Goal: Task Accomplishment & Management: Complete application form

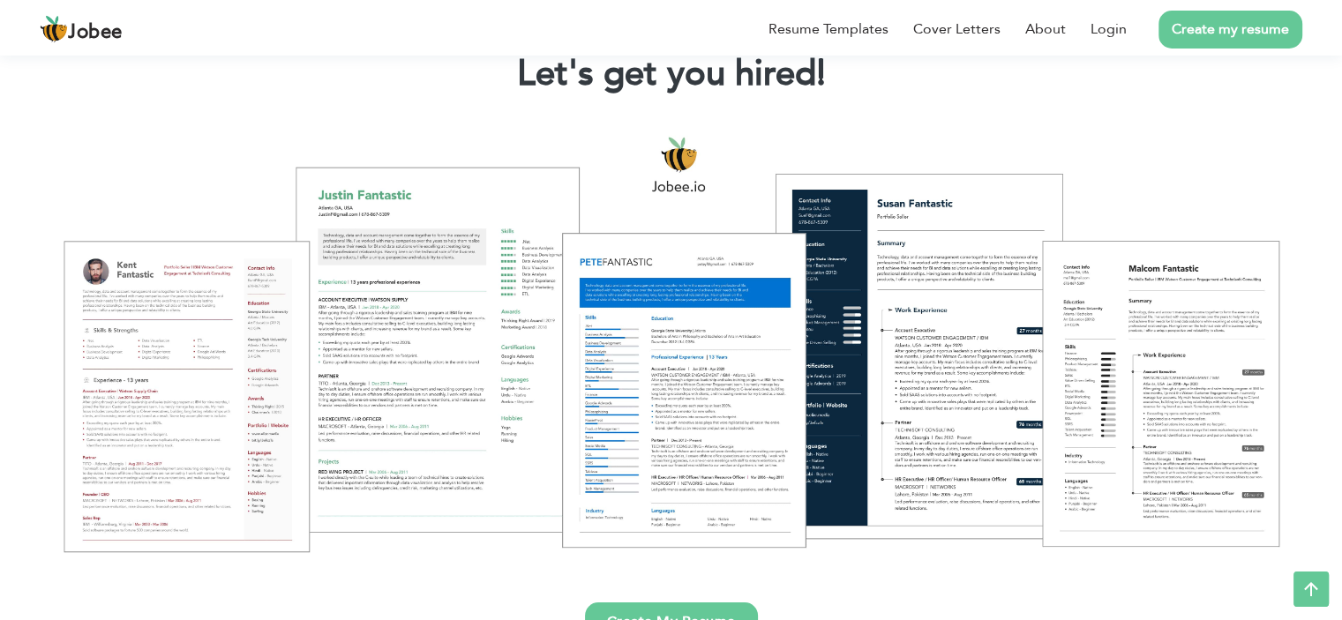
scroll to position [88, 0]
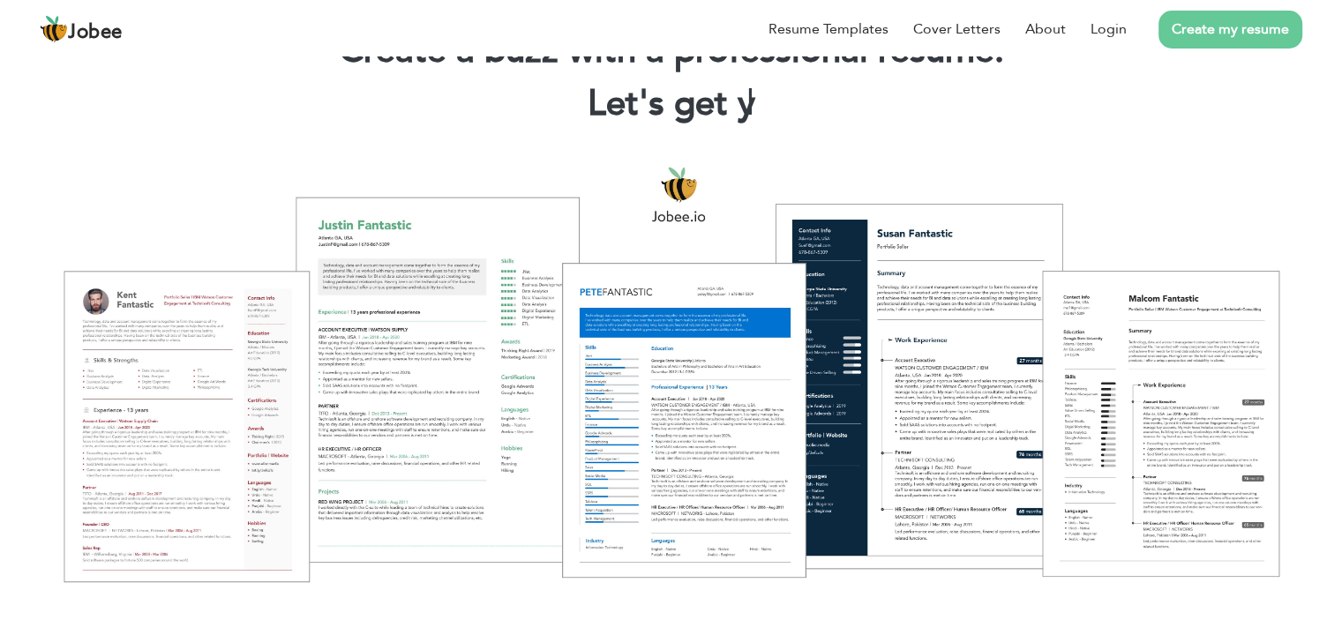
click at [180, 374] on div at bounding box center [671, 373] width 1316 height 465
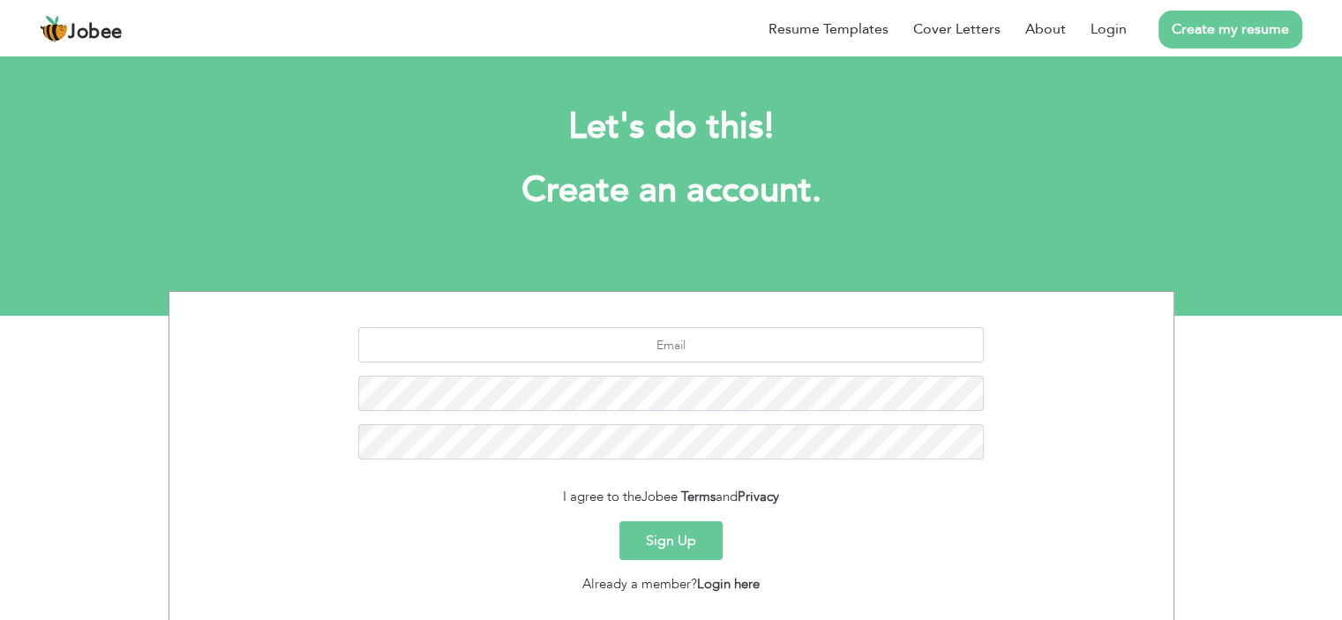
click at [1206, 31] on link "Create my resume" at bounding box center [1231, 30] width 144 height 38
click at [1118, 35] on link "Login" at bounding box center [1109, 29] width 36 height 21
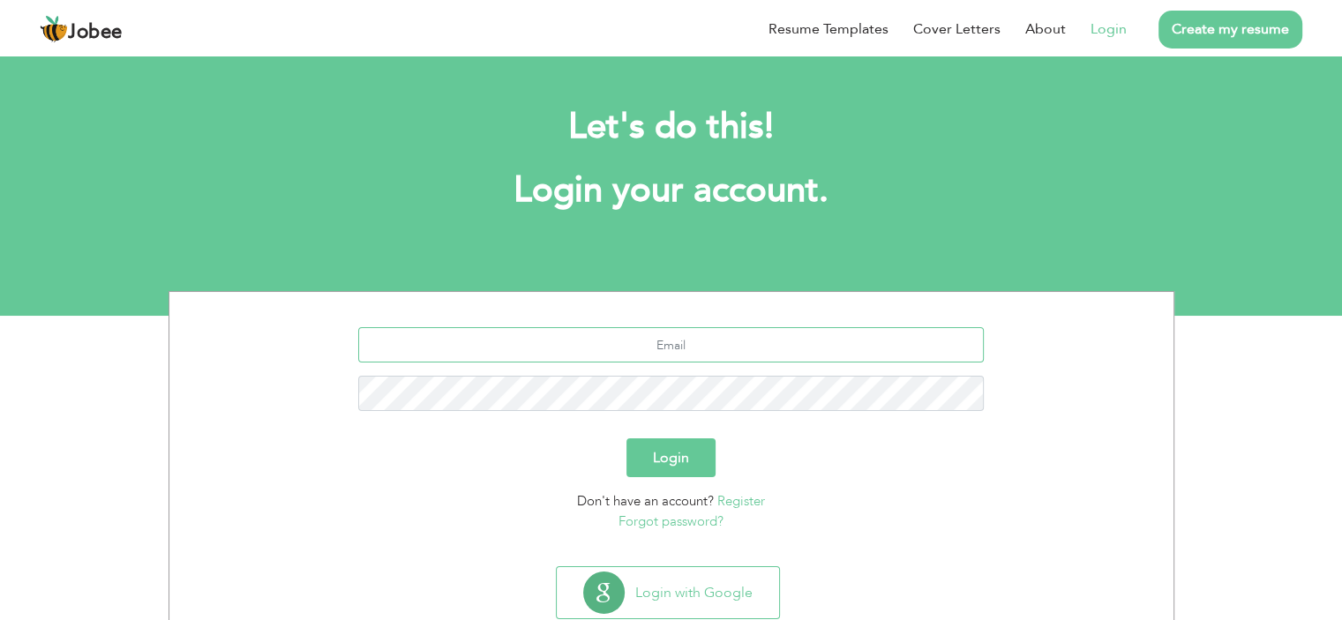
click at [693, 355] on input "text" at bounding box center [671, 344] width 626 height 35
type input "[EMAIL_ADDRESS][DOMAIN_NAME]"
click at [747, 500] on link "Register" at bounding box center [741, 501] width 48 height 18
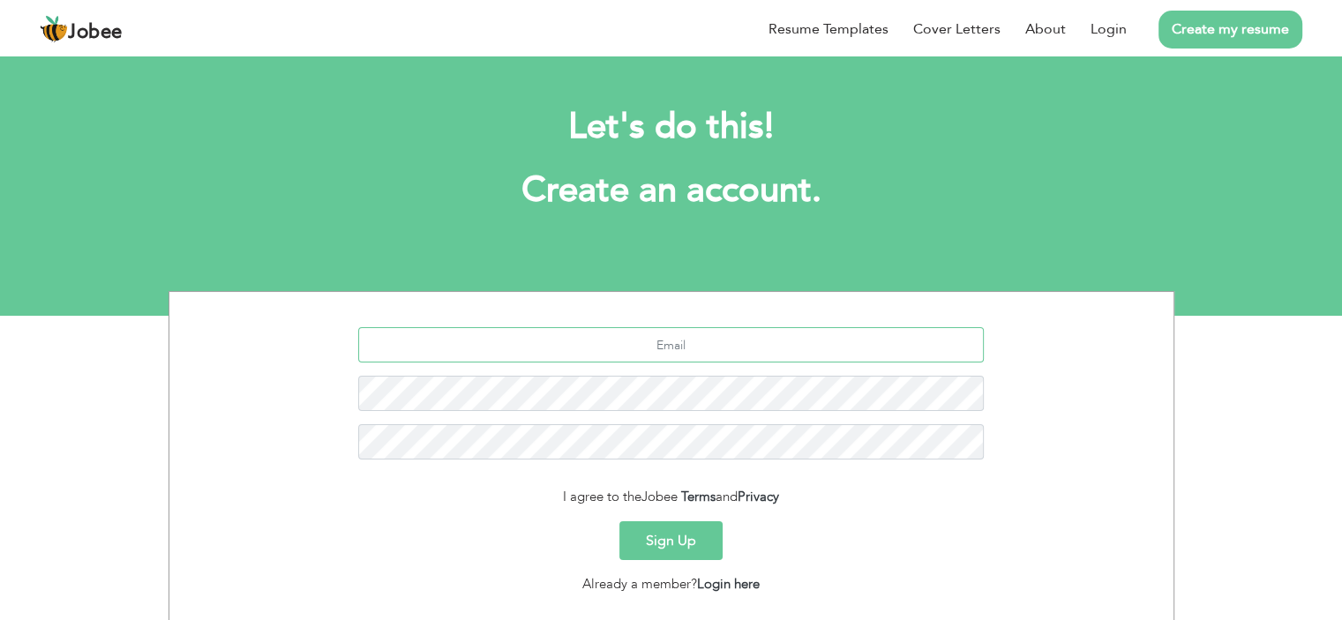
click at [714, 345] on input "text" at bounding box center [671, 344] width 626 height 35
type input "[EMAIL_ADDRESS][DOMAIN_NAME]"
click at [619, 522] on button "Sign Up" at bounding box center [670, 541] width 103 height 39
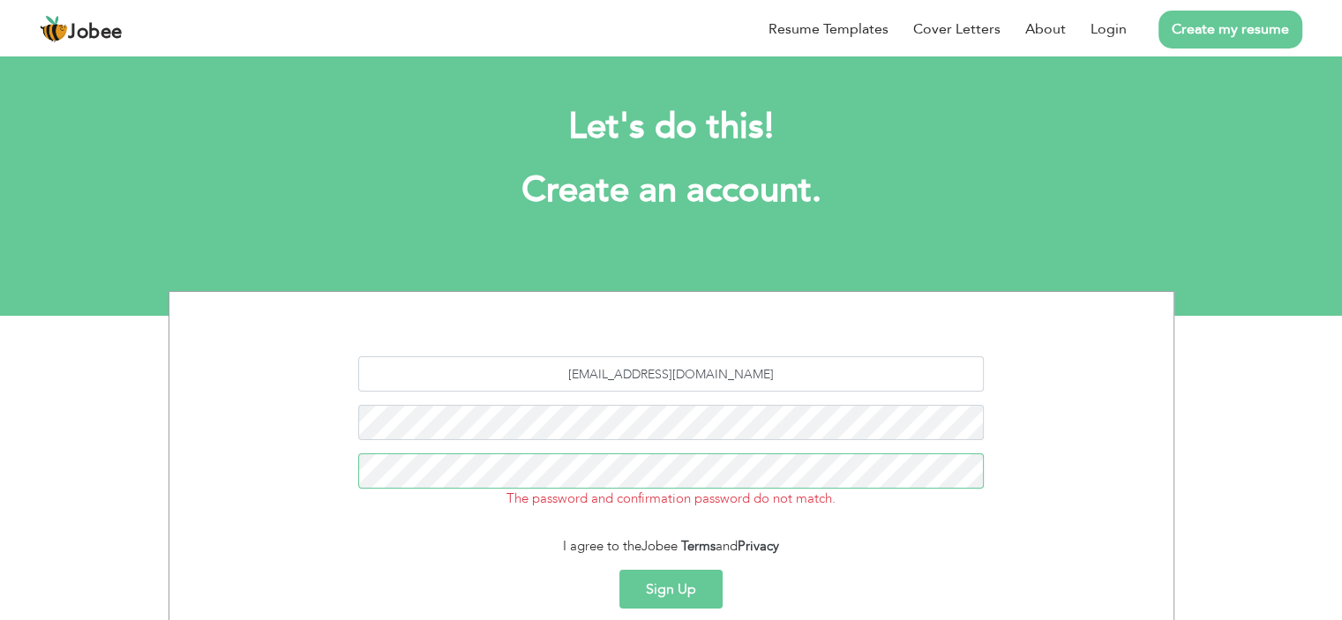
click at [619, 570] on button "Sign Up" at bounding box center [670, 589] width 103 height 39
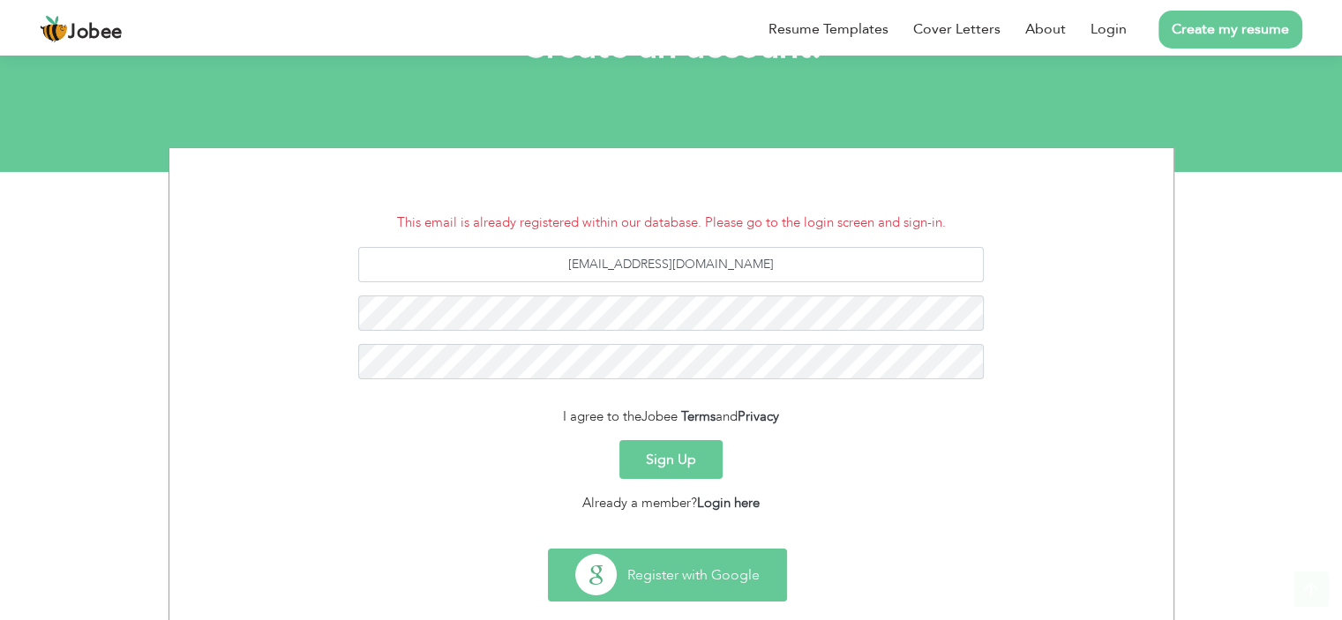
scroll to position [174, 0]
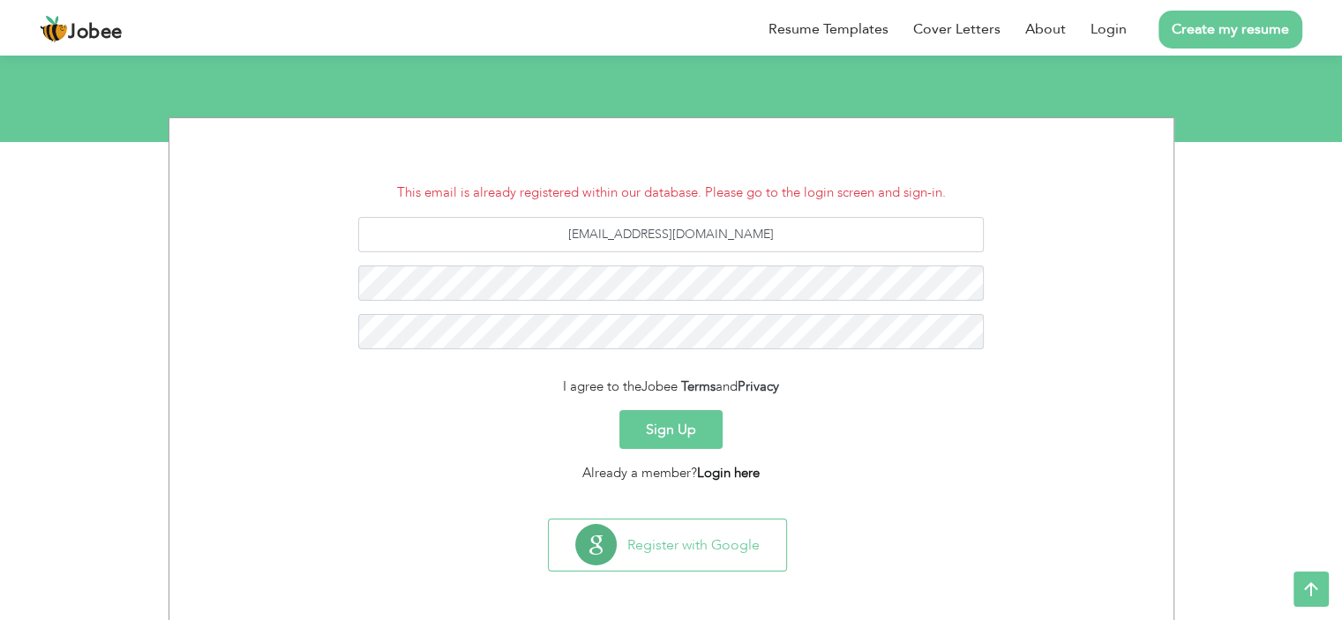
click at [716, 469] on link "Login here" at bounding box center [728, 473] width 63 height 18
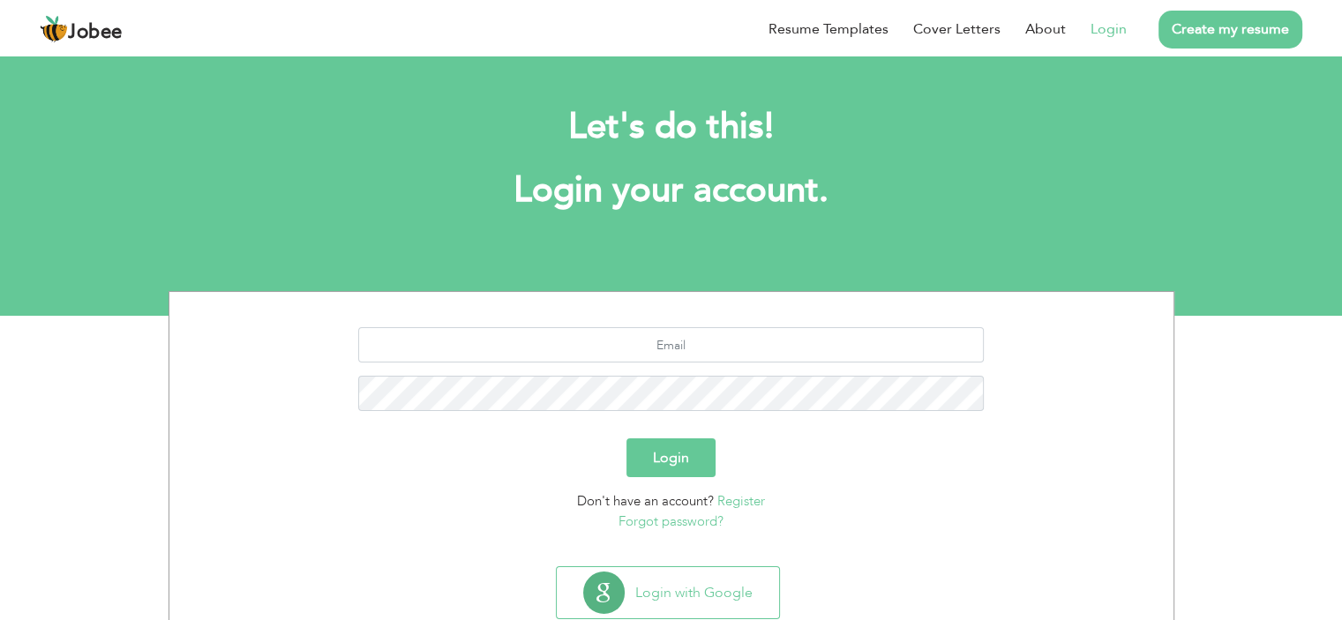
scroll to position [49, 0]
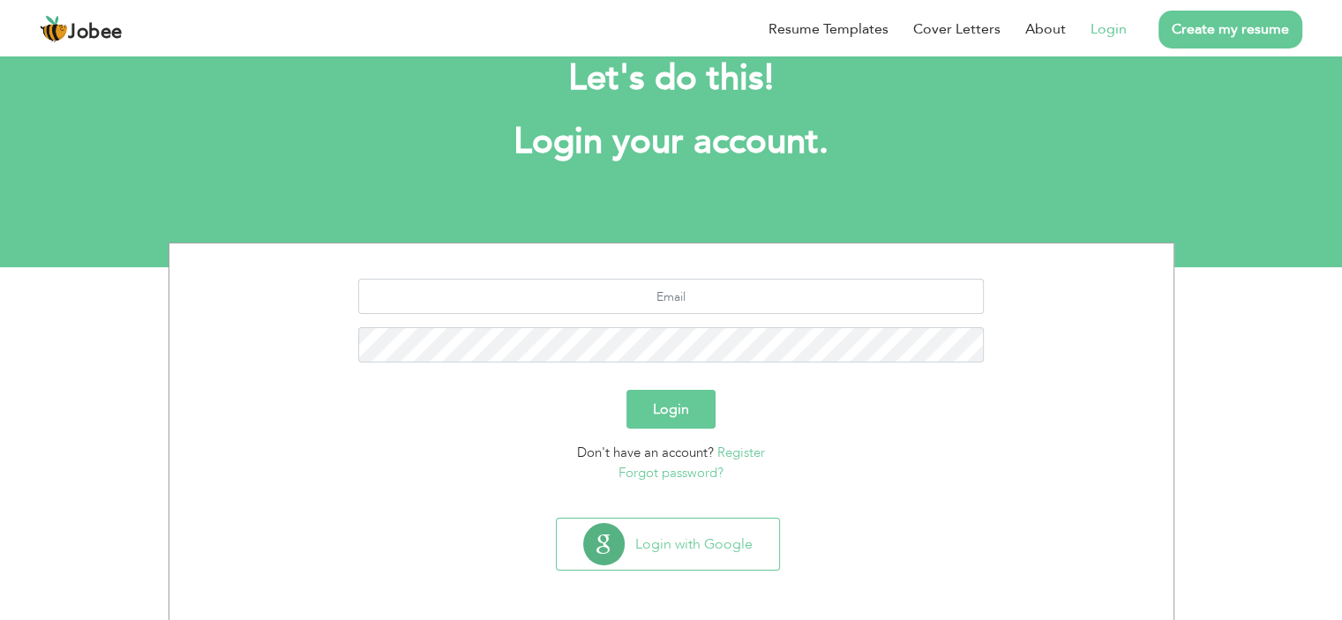
click at [707, 474] on link "Forgot password?" at bounding box center [671, 473] width 105 height 18
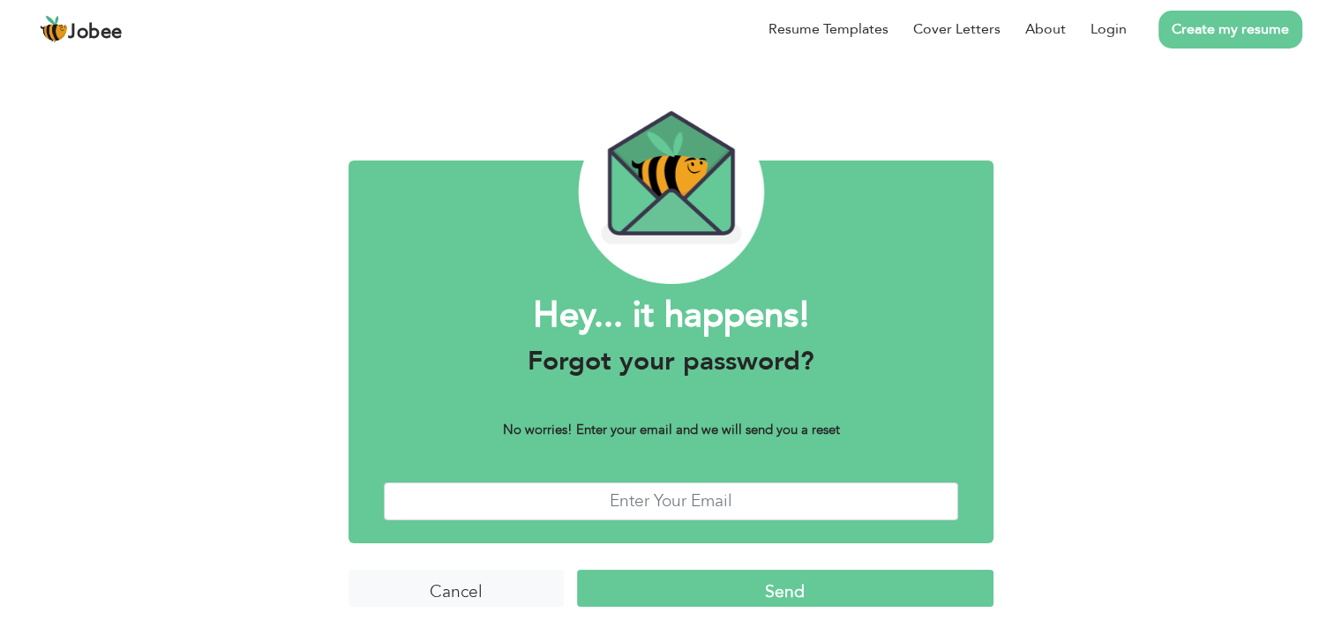
scroll to position [37, 0]
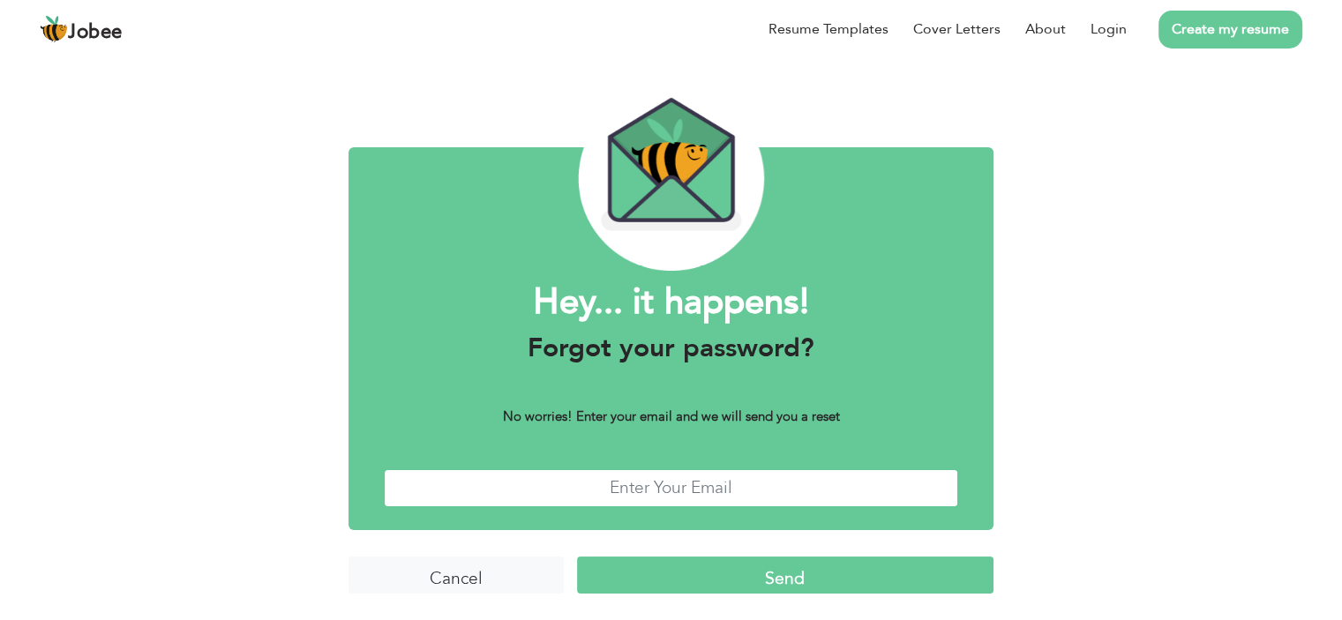
click at [652, 488] on input "text" at bounding box center [671, 488] width 574 height 38
type input "[EMAIL_ADDRESS][DOMAIN_NAME]"
click at [709, 570] on input "Send" at bounding box center [785, 576] width 417 height 38
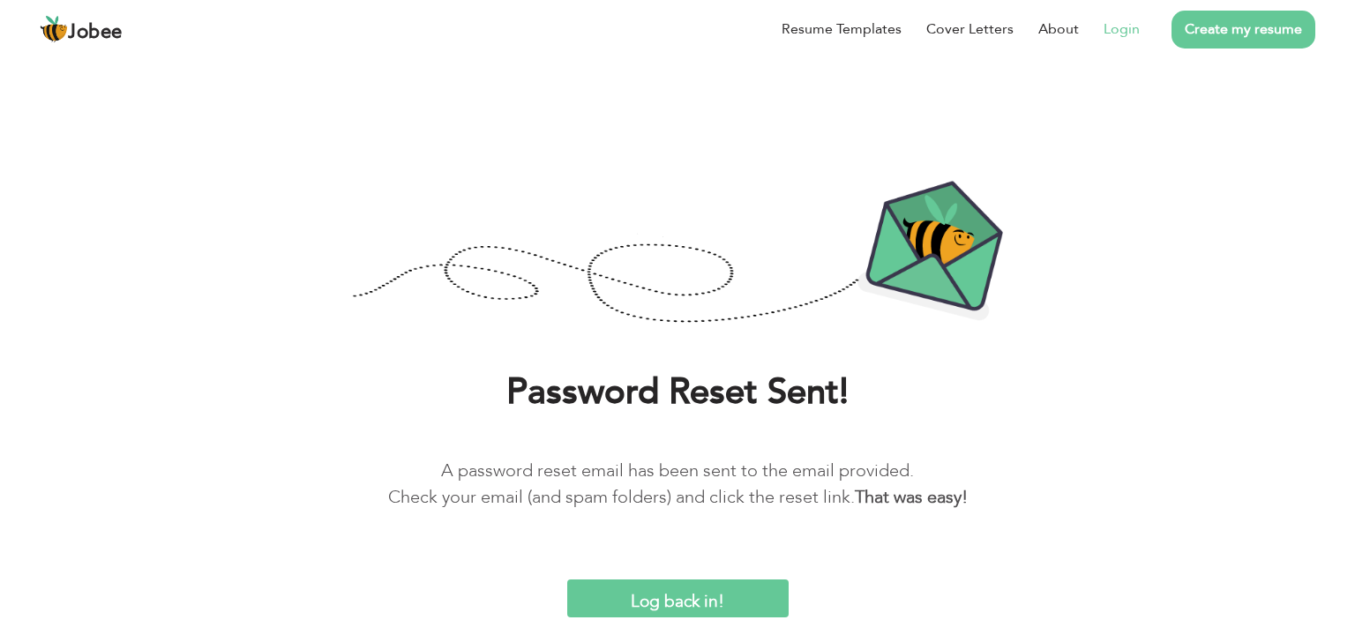
click at [1129, 24] on link "Login" at bounding box center [1122, 29] width 36 height 21
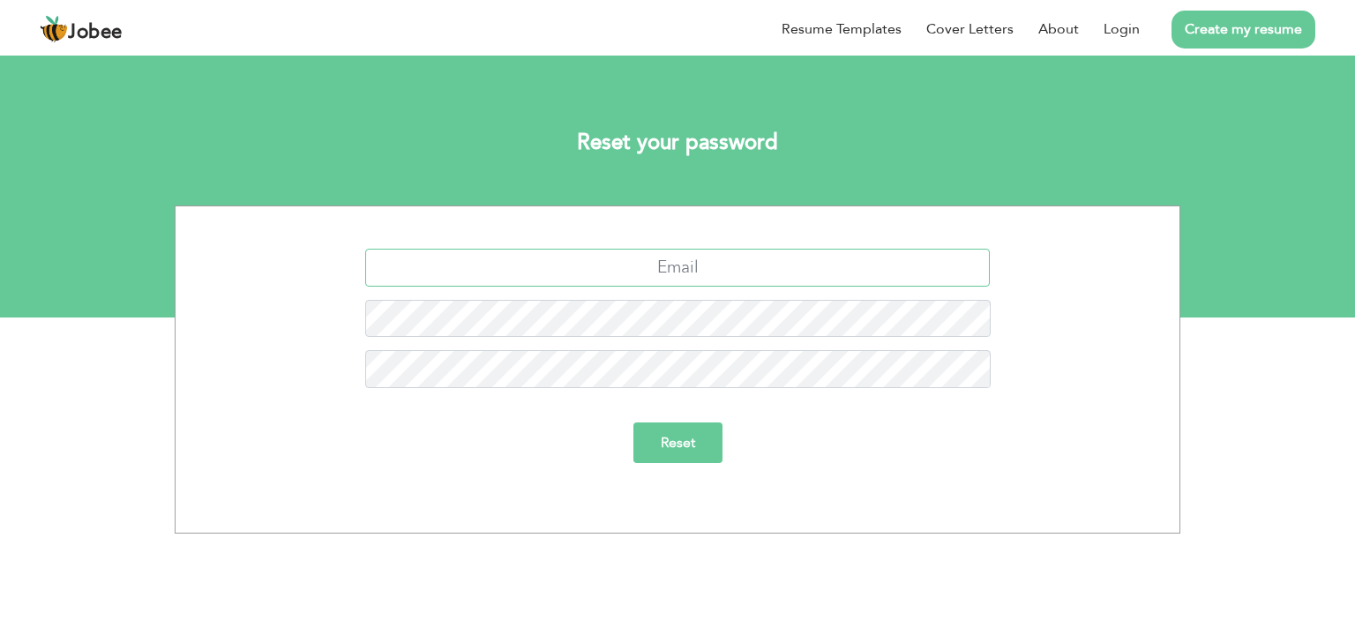
click at [702, 271] on input "text" at bounding box center [678, 268] width 626 height 38
paste input "800032"
type input "800032"
drag, startPoint x: 728, startPoint y: 270, endPoint x: 614, endPoint y: 280, distance: 114.2
click at [614, 280] on input "800032" at bounding box center [678, 268] width 626 height 38
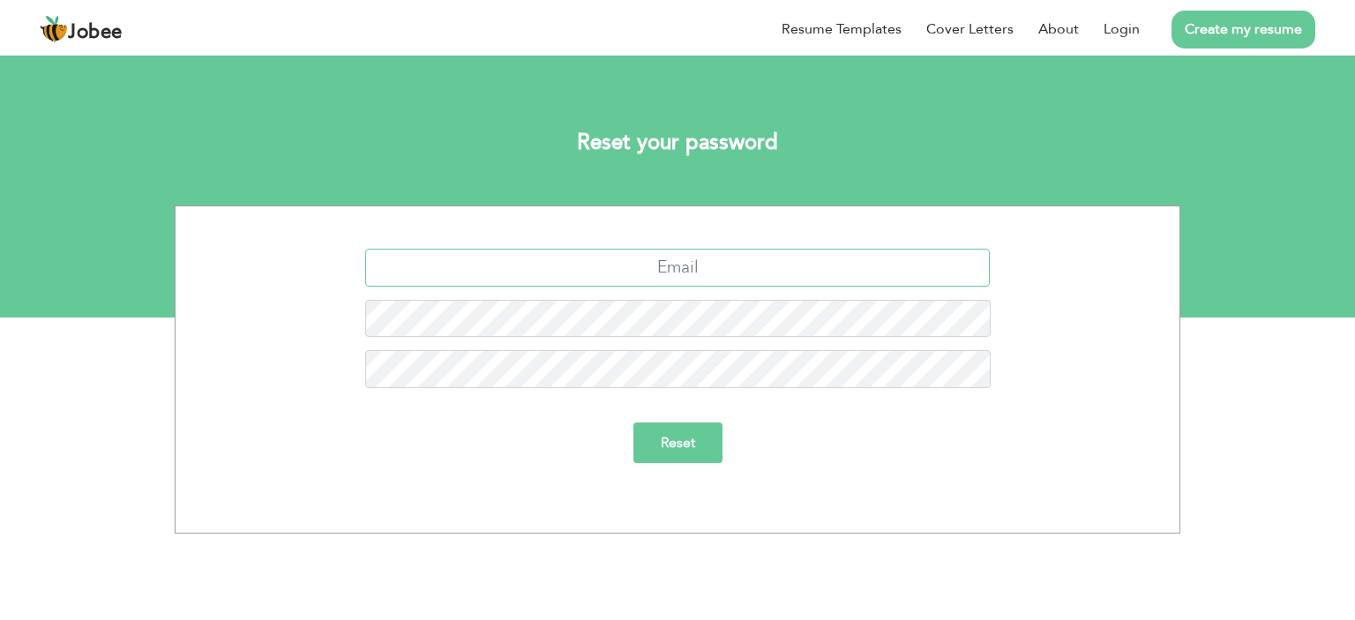
click at [650, 280] on input "text" at bounding box center [678, 268] width 626 height 38
type input "[EMAIL_ADDRESS][DOMAIN_NAME]"
click at [634, 423] on input "Reset" at bounding box center [678, 443] width 89 height 41
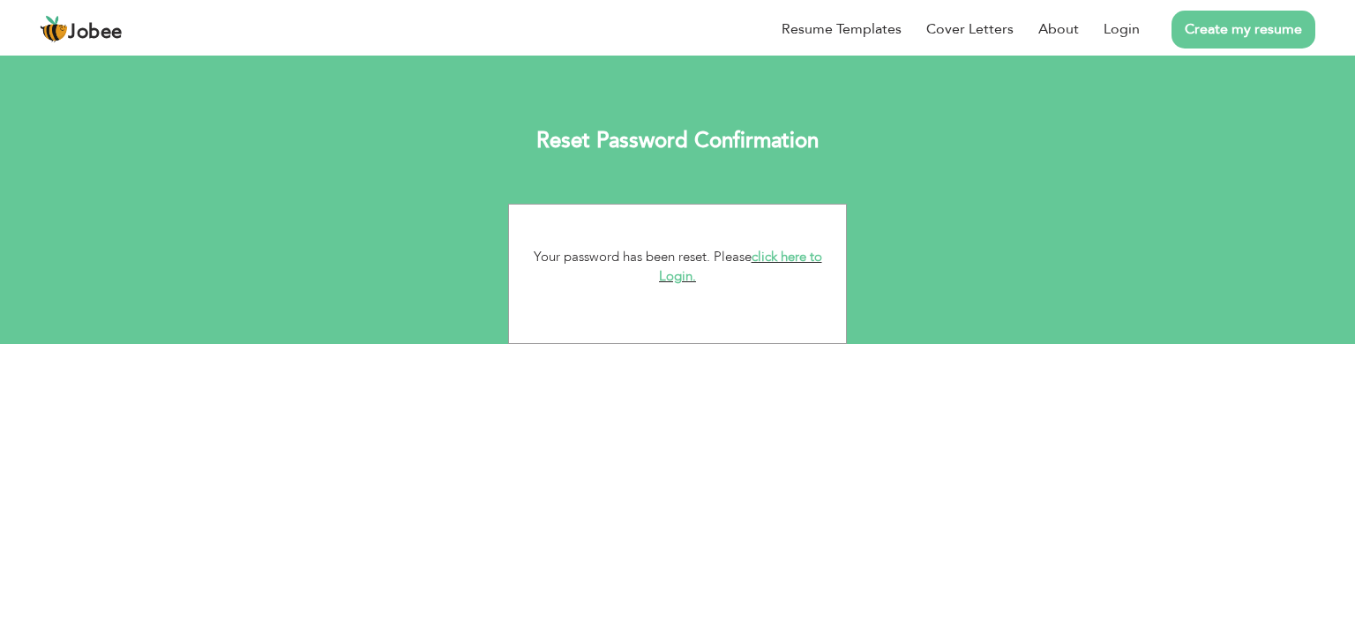
click at [776, 254] on link "click here to Login." at bounding box center [740, 267] width 163 height 38
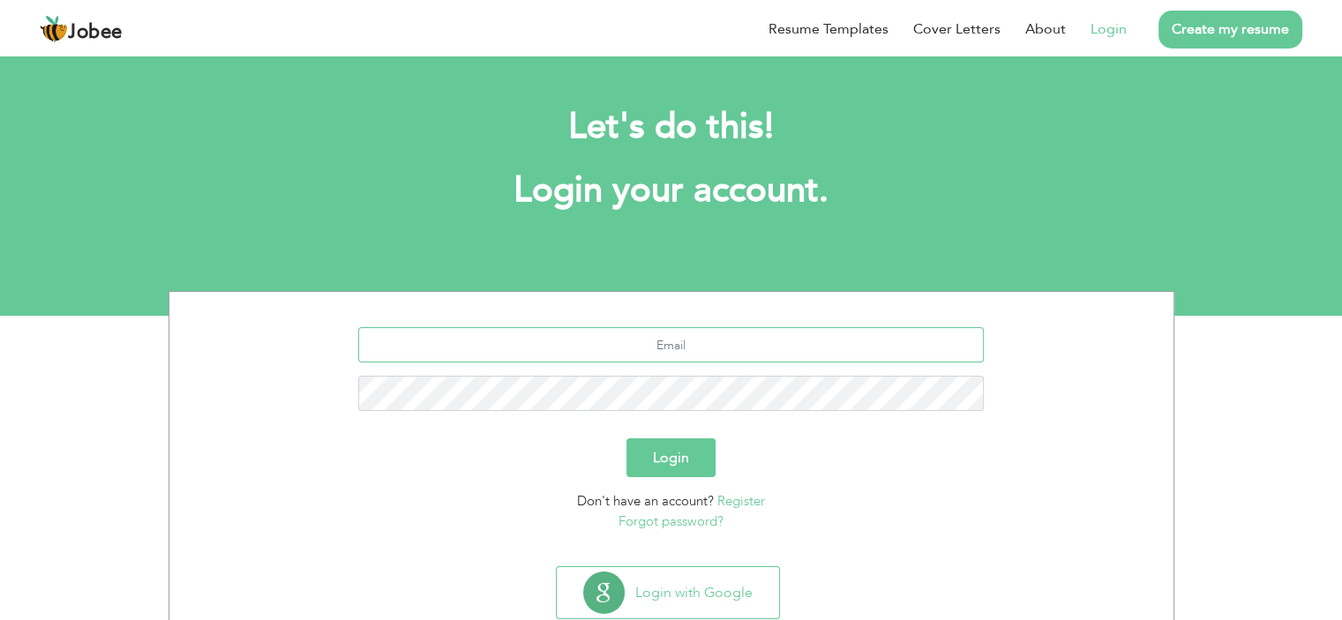
click at [705, 351] on input "text" at bounding box center [671, 344] width 626 height 35
type input "[EMAIL_ADDRESS][DOMAIN_NAME]"
click at [627, 439] on button "Login" at bounding box center [671, 458] width 89 height 39
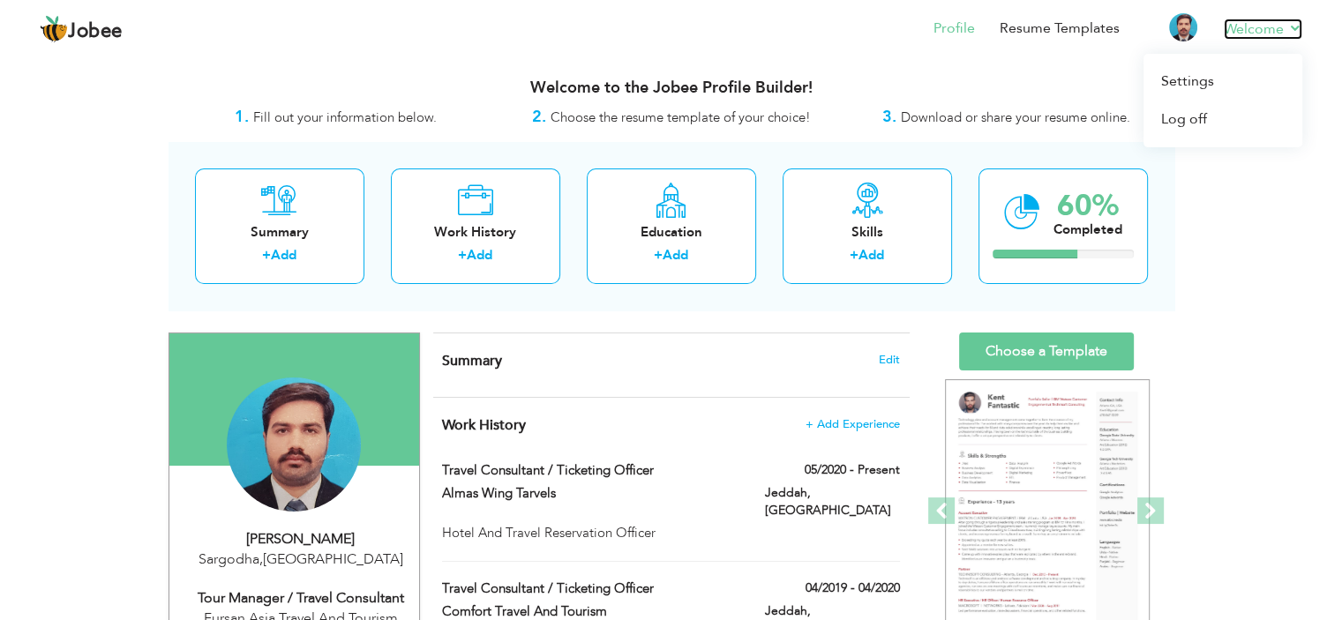
click at [1242, 28] on link "Welcome" at bounding box center [1263, 29] width 79 height 21
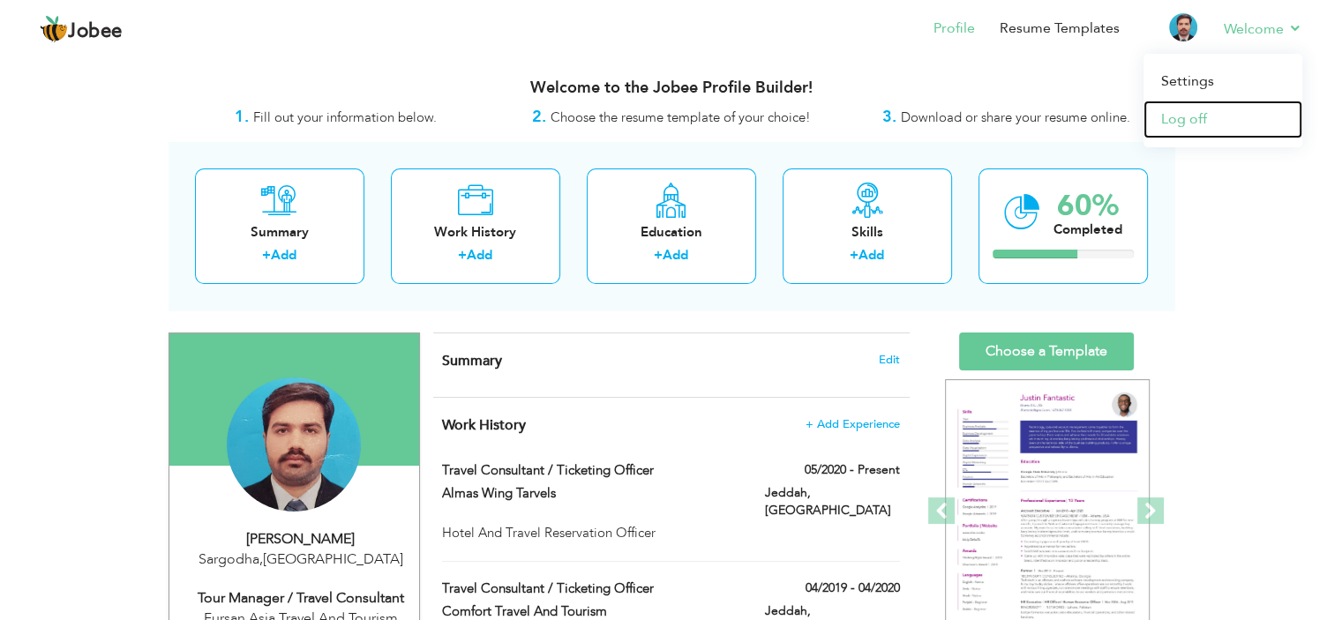
click at [1197, 115] on link "Log off" at bounding box center [1223, 120] width 159 height 38
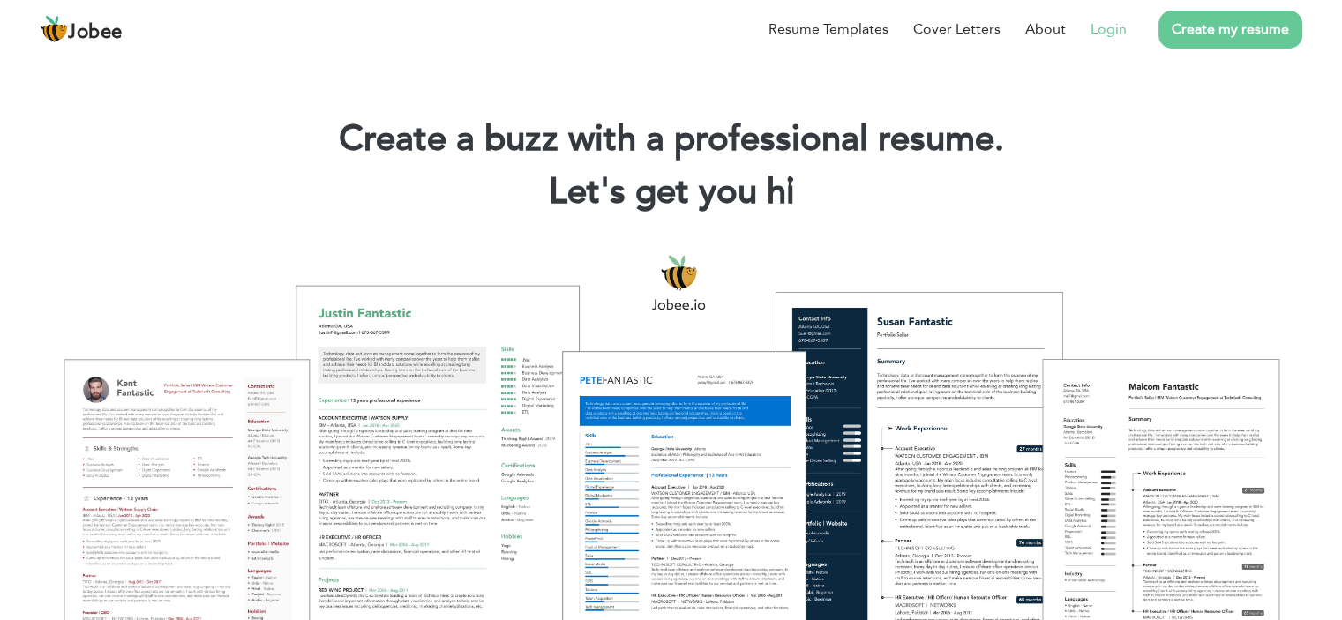
click at [1115, 32] on link "Login" at bounding box center [1109, 29] width 36 height 21
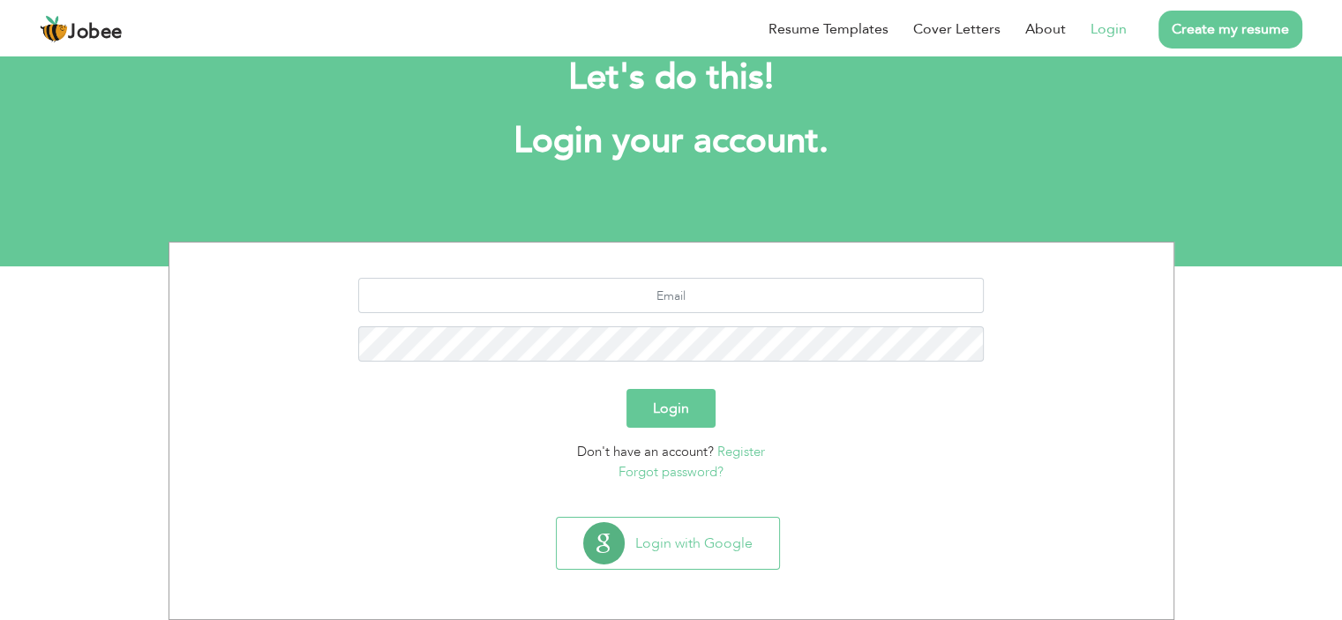
scroll to position [49, 0]
click at [734, 452] on link "Register" at bounding box center [741, 453] width 48 height 18
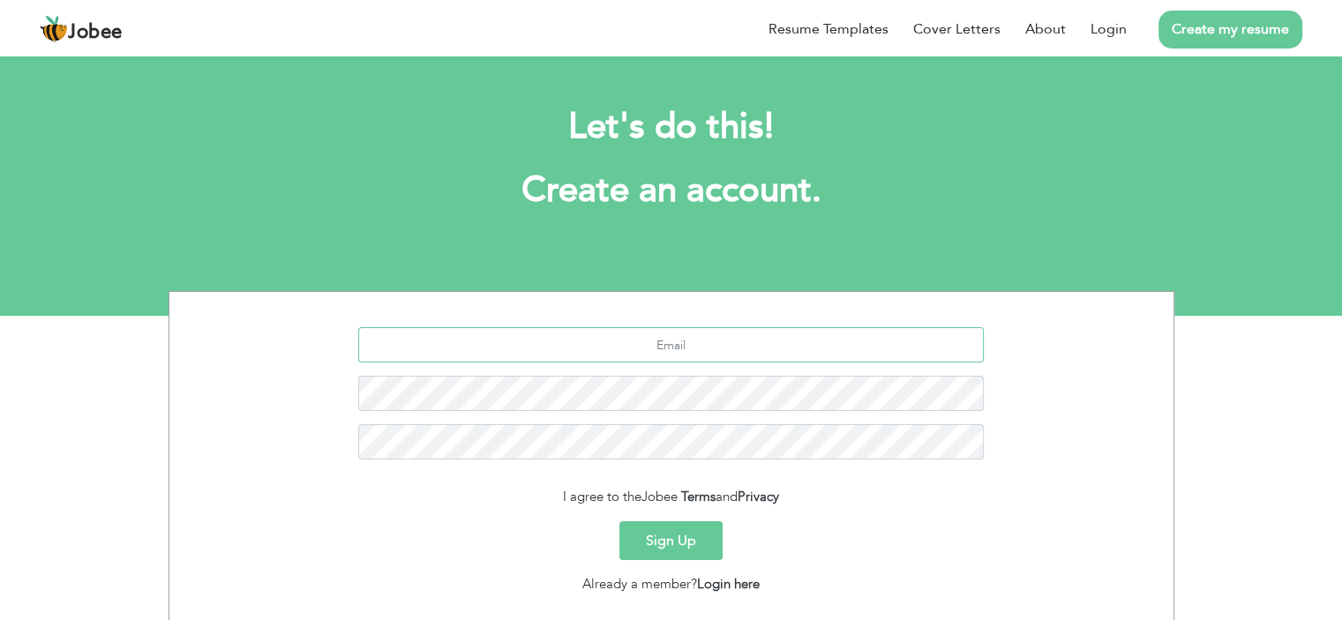
click at [689, 352] on input "text" at bounding box center [671, 344] width 626 height 35
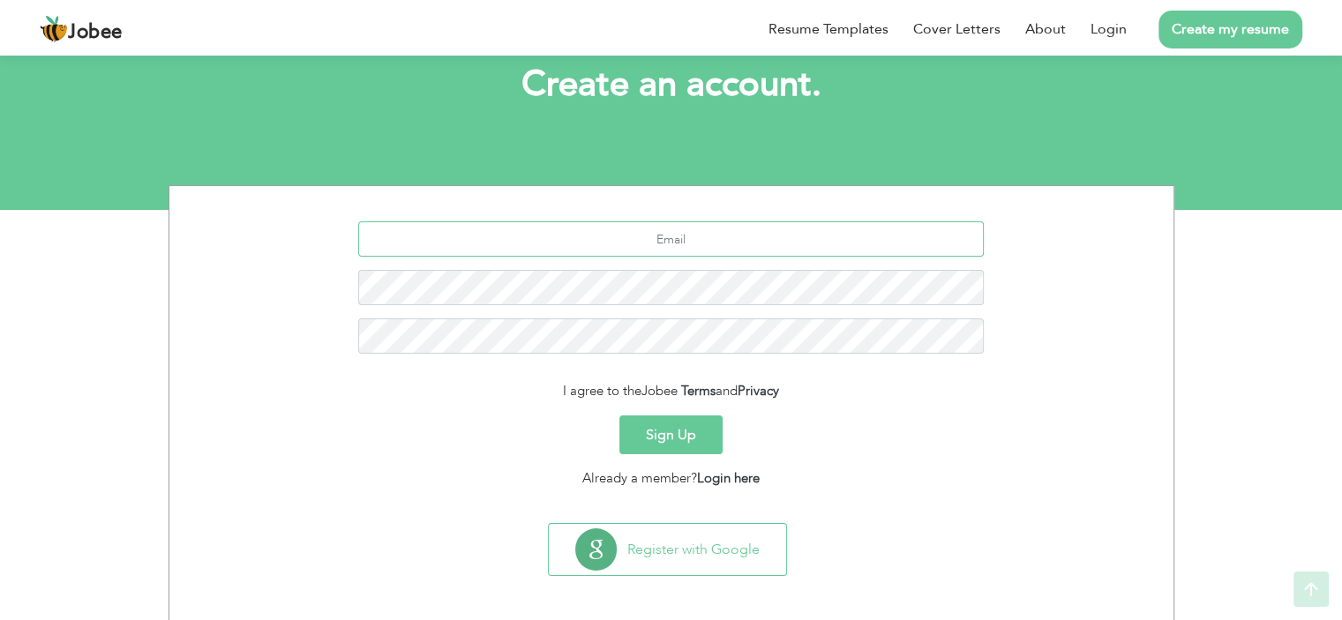
scroll to position [111, 0]
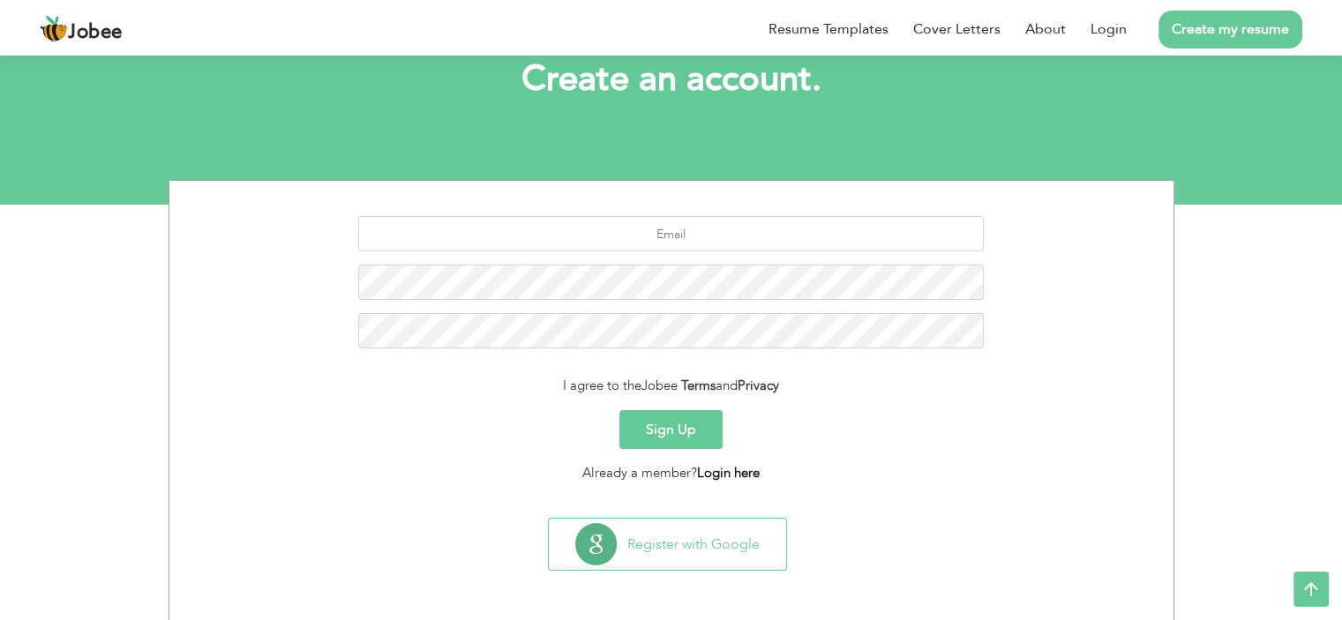
click at [734, 470] on link "Login here" at bounding box center [728, 473] width 63 height 18
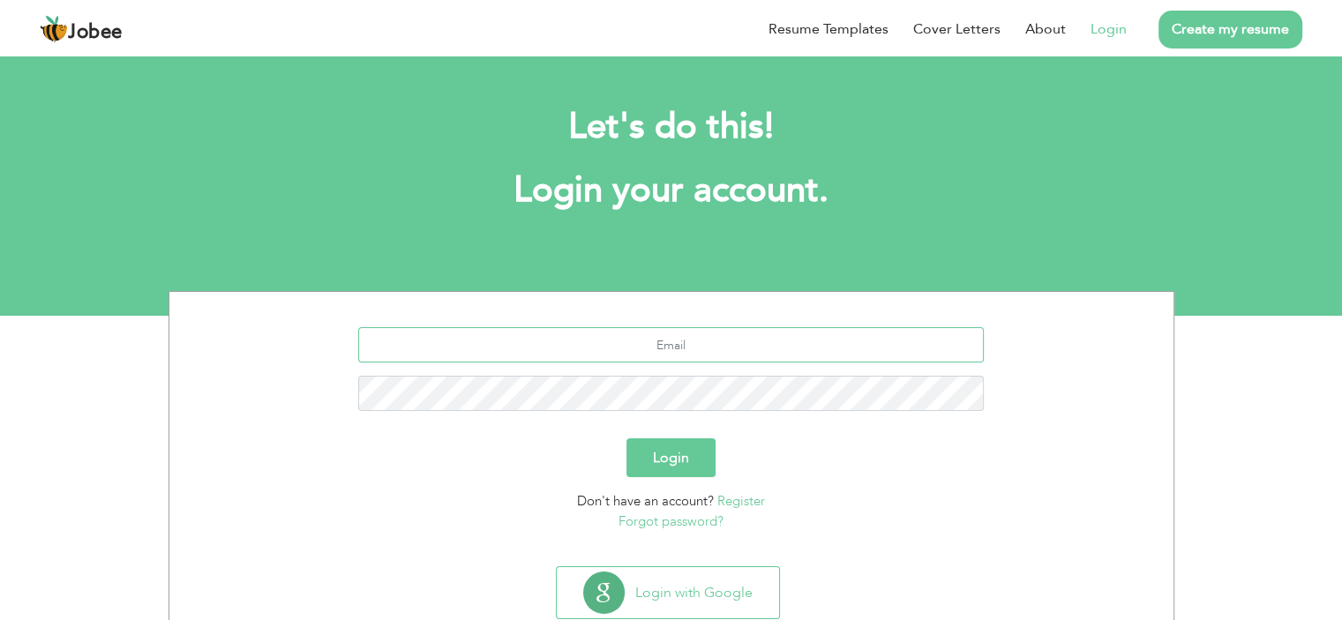
click at [700, 343] on input "text" at bounding box center [671, 344] width 626 height 35
type input "[EMAIL_ADDRESS][DOMAIN_NAME]"
click at [627, 439] on button "Login" at bounding box center [671, 458] width 89 height 39
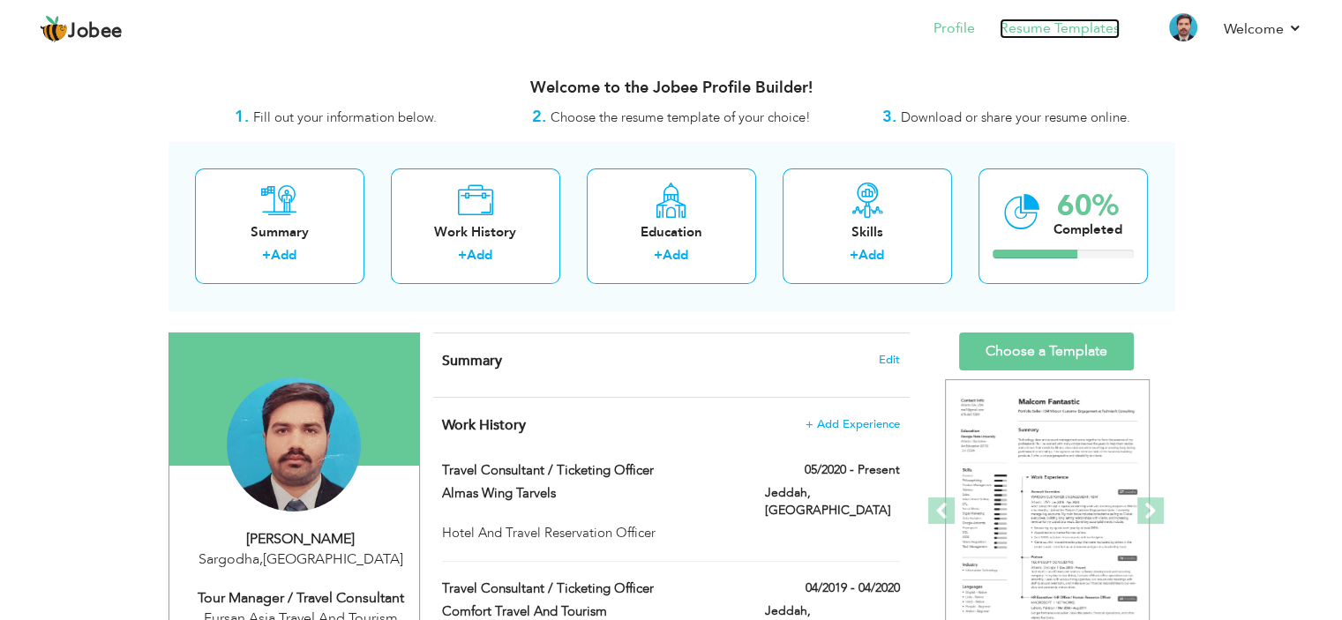
click at [1023, 36] on link "Resume Templates" at bounding box center [1060, 29] width 120 height 20
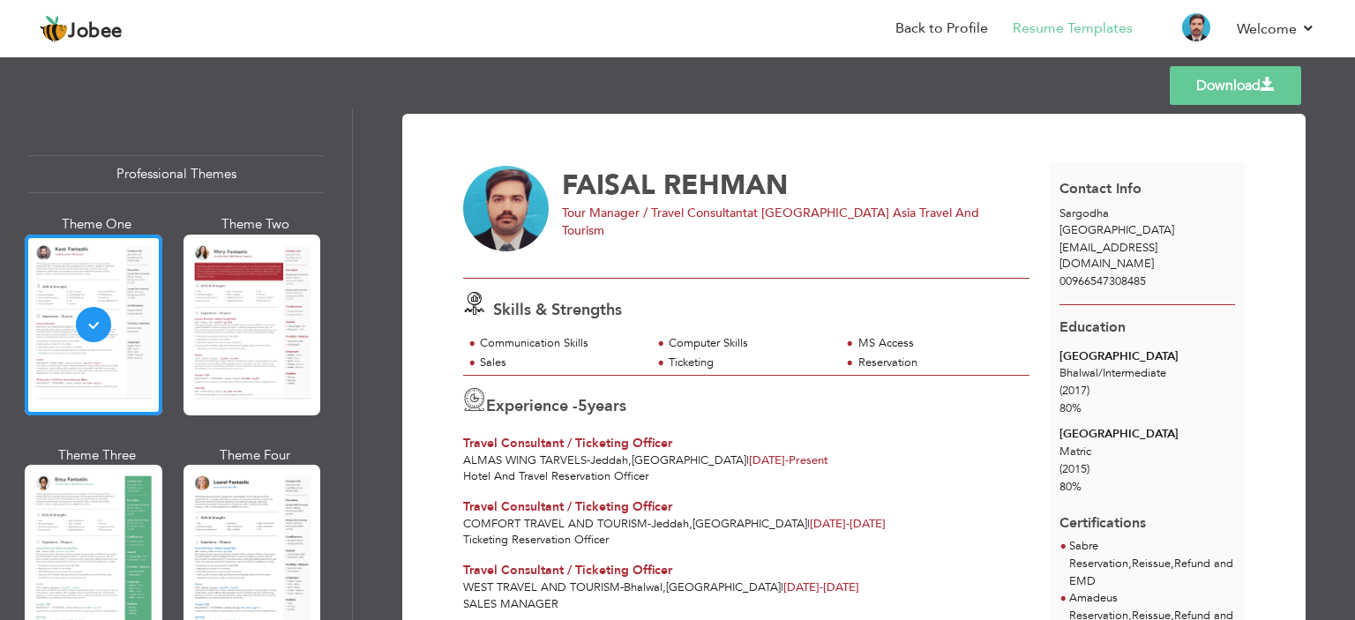
click at [1179, 100] on link "Download" at bounding box center [1235, 85] width 131 height 39
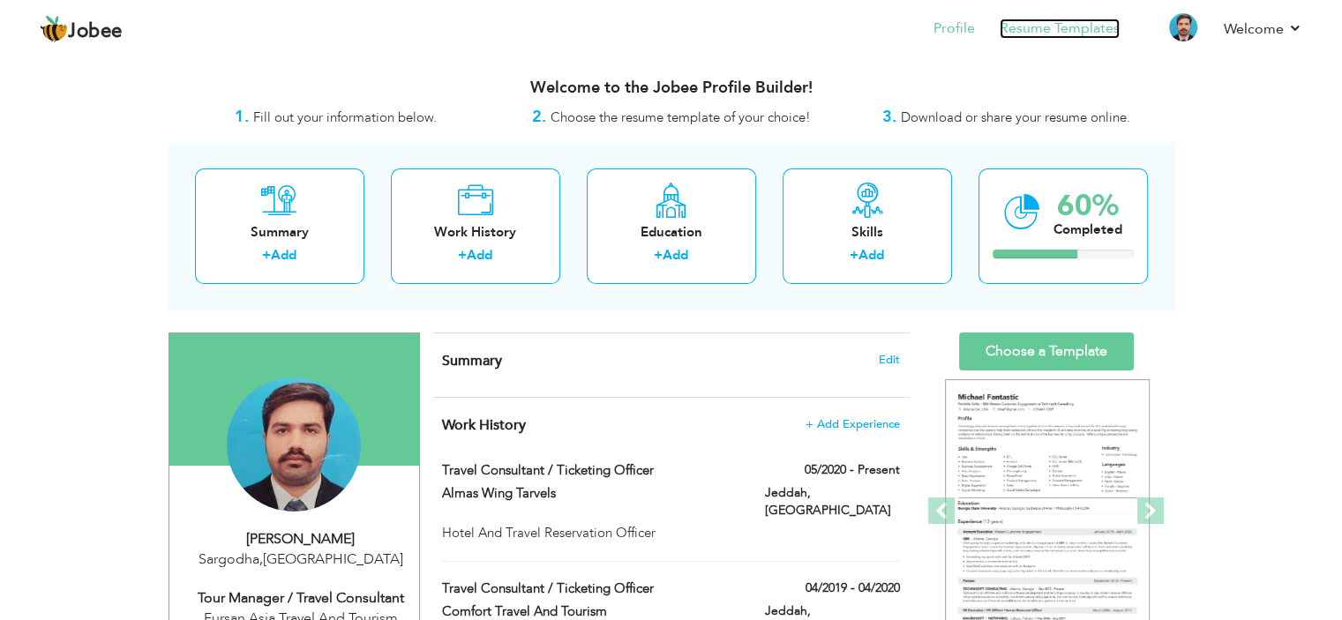
click at [1024, 26] on link "Resume Templates" at bounding box center [1060, 29] width 120 height 20
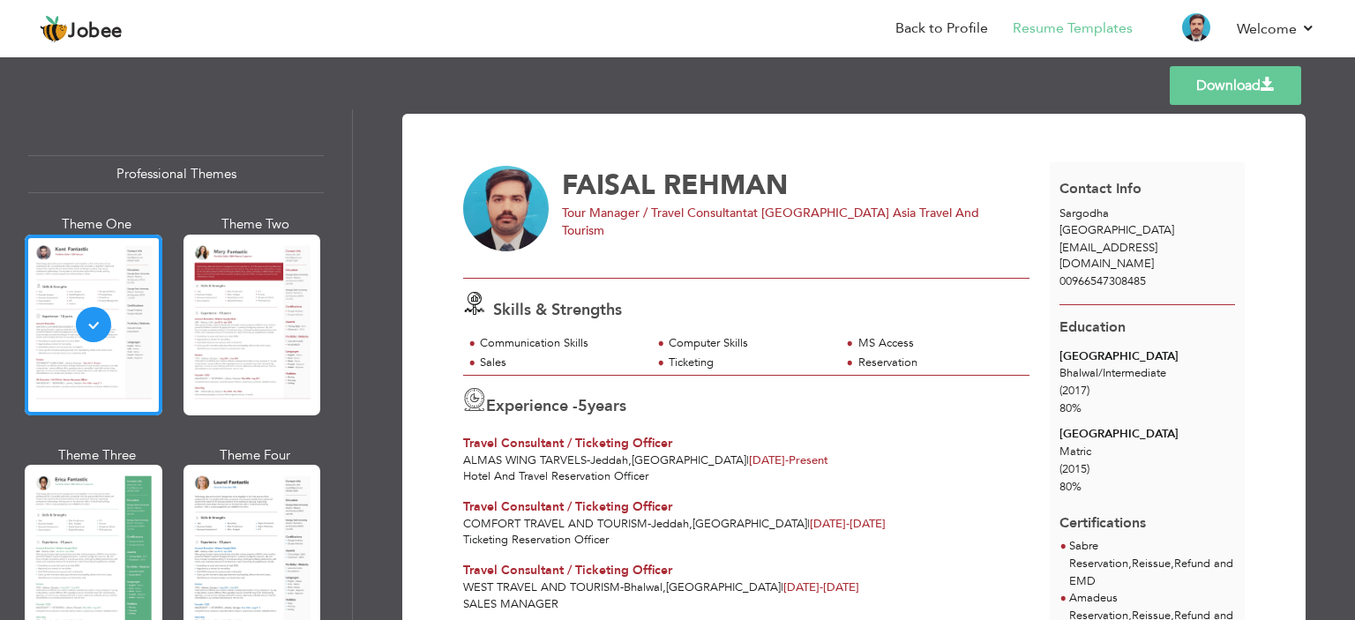
click at [505, 193] on img at bounding box center [506, 209] width 86 height 86
click at [596, 214] on span "Tour Manager / Travel Consultant" at bounding box center [654, 213] width 185 height 17
click at [116, 296] on div at bounding box center [94, 325] width 138 height 181
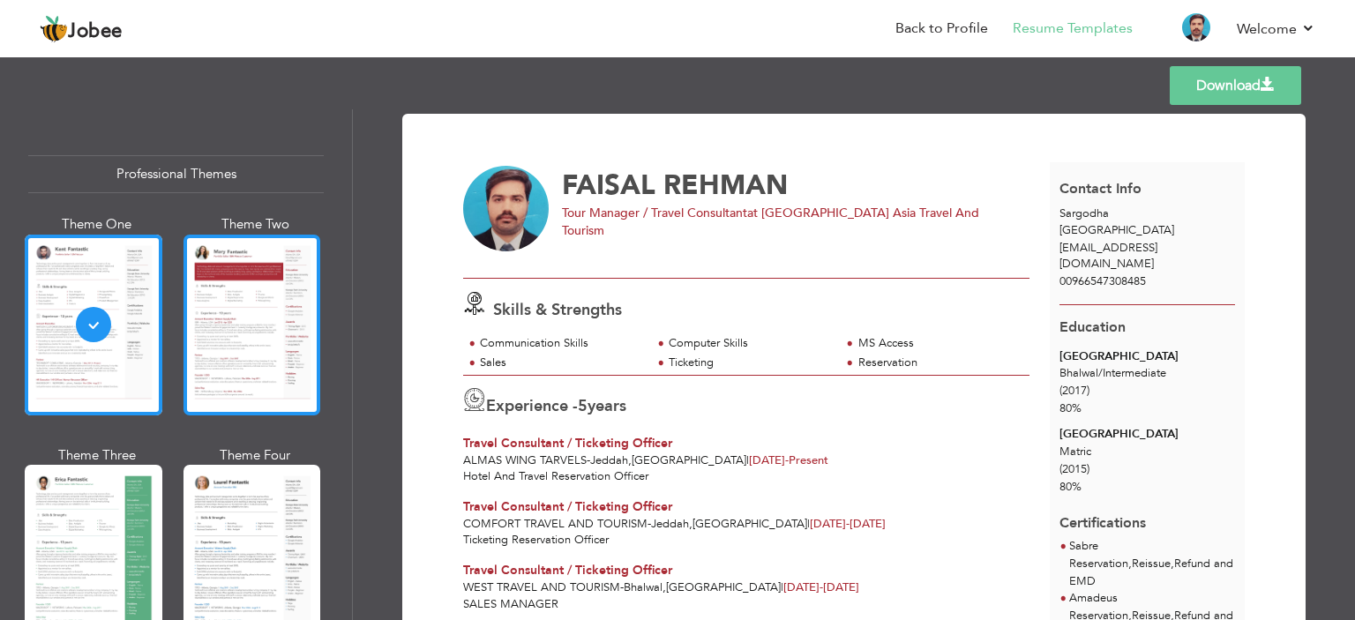
click at [221, 303] on div at bounding box center [253, 325] width 138 height 181
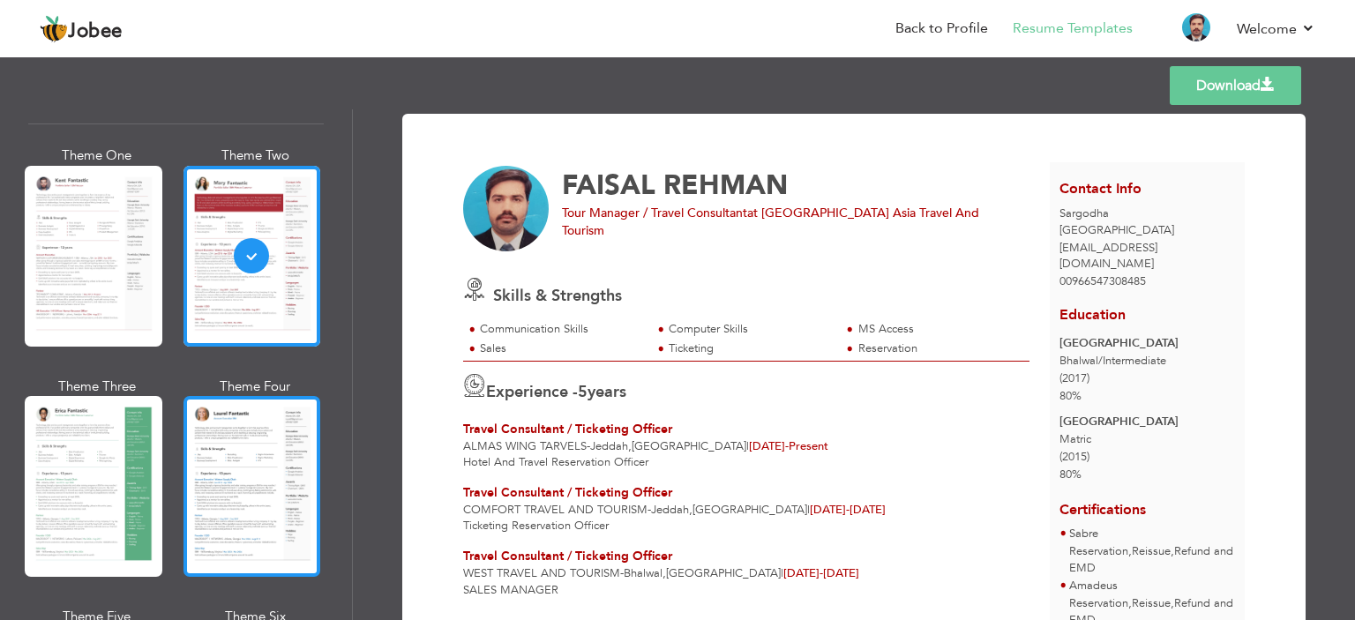
scroll to position [176, 0]
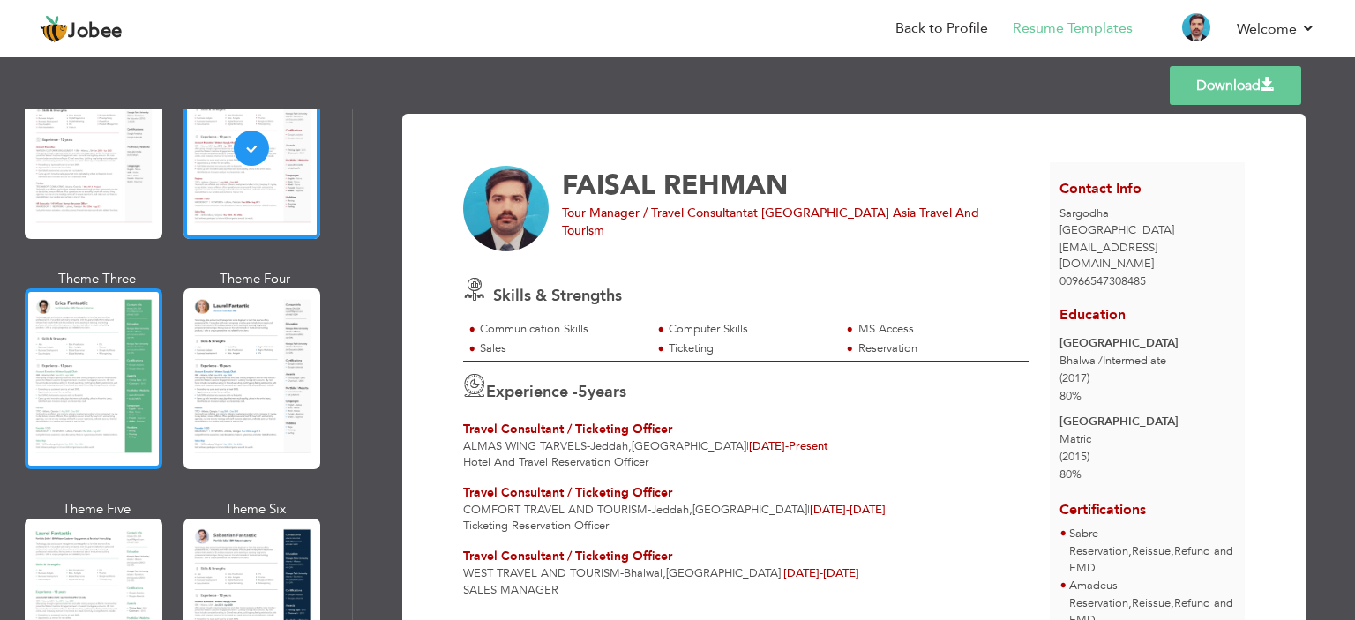
click at [109, 387] on div at bounding box center [94, 379] width 138 height 181
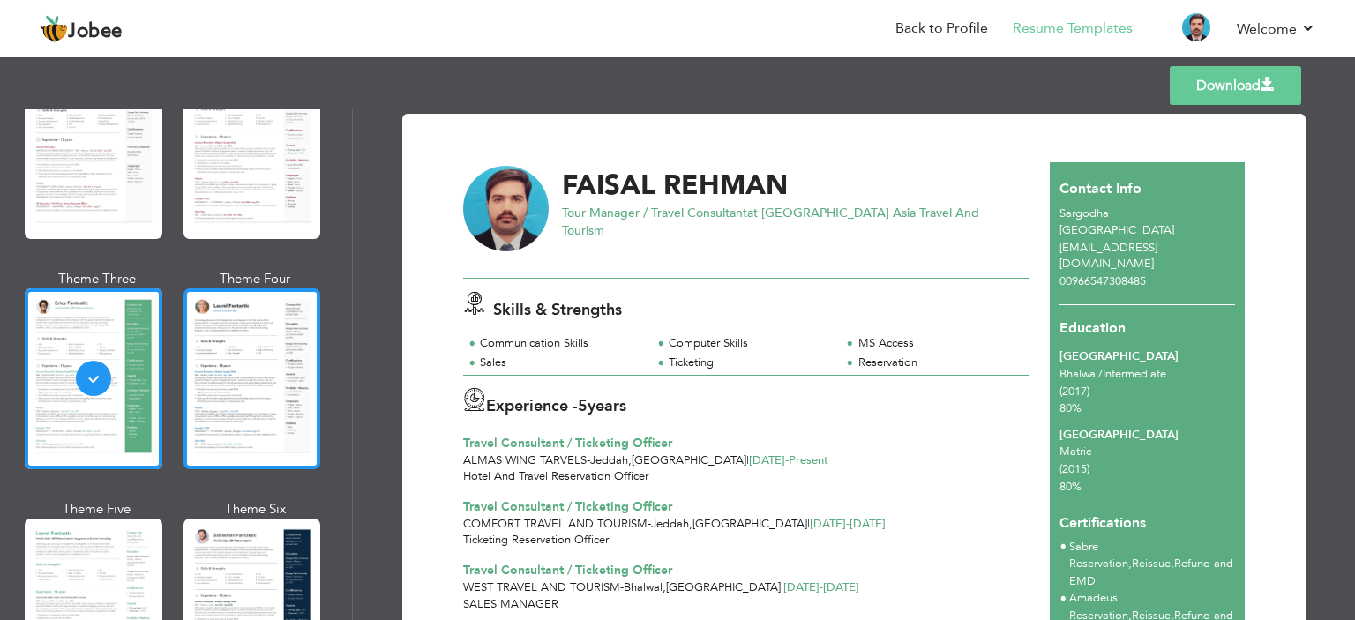
click at [236, 369] on div at bounding box center [253, 379] width 138 height 181
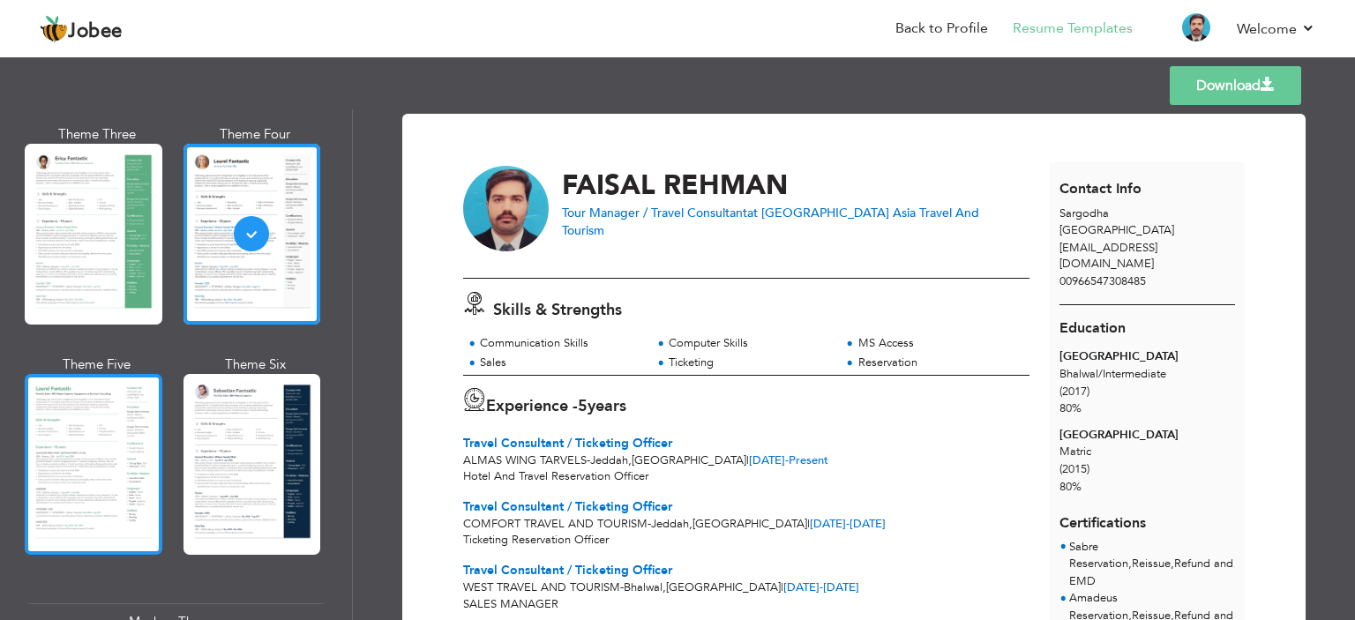
scroll to position [353, 0]
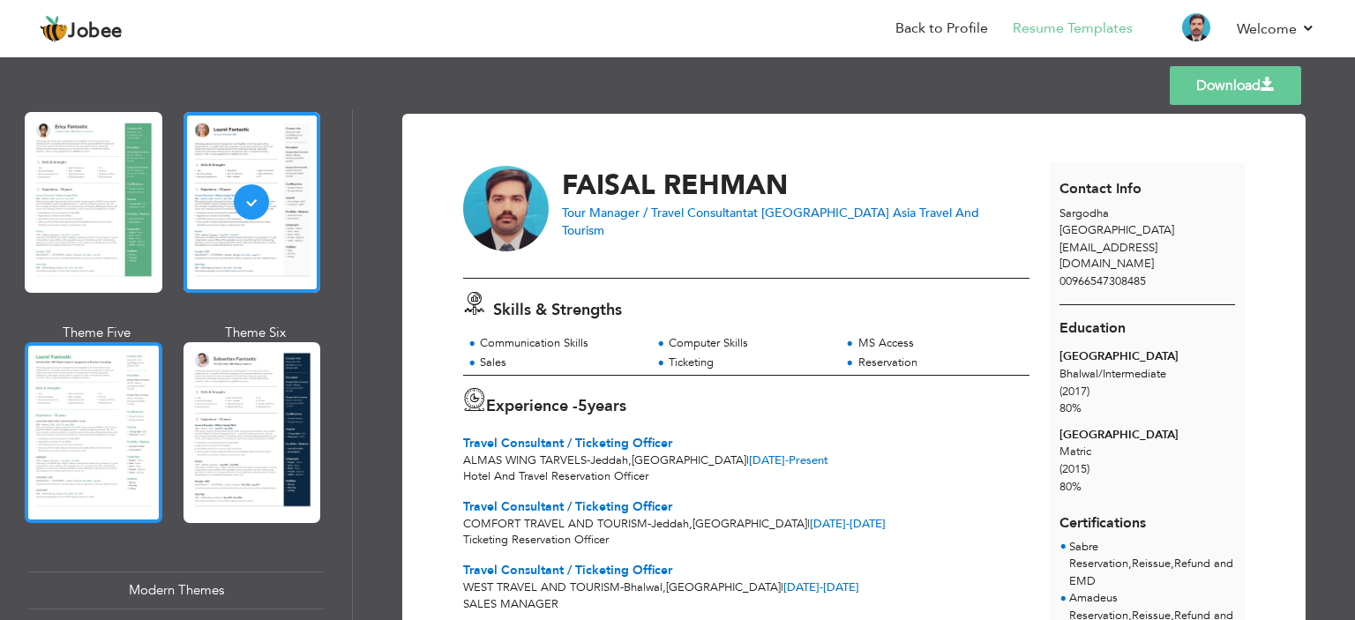
click at [115, 434] on div at bounding box center [94, 432] width 138 height 181
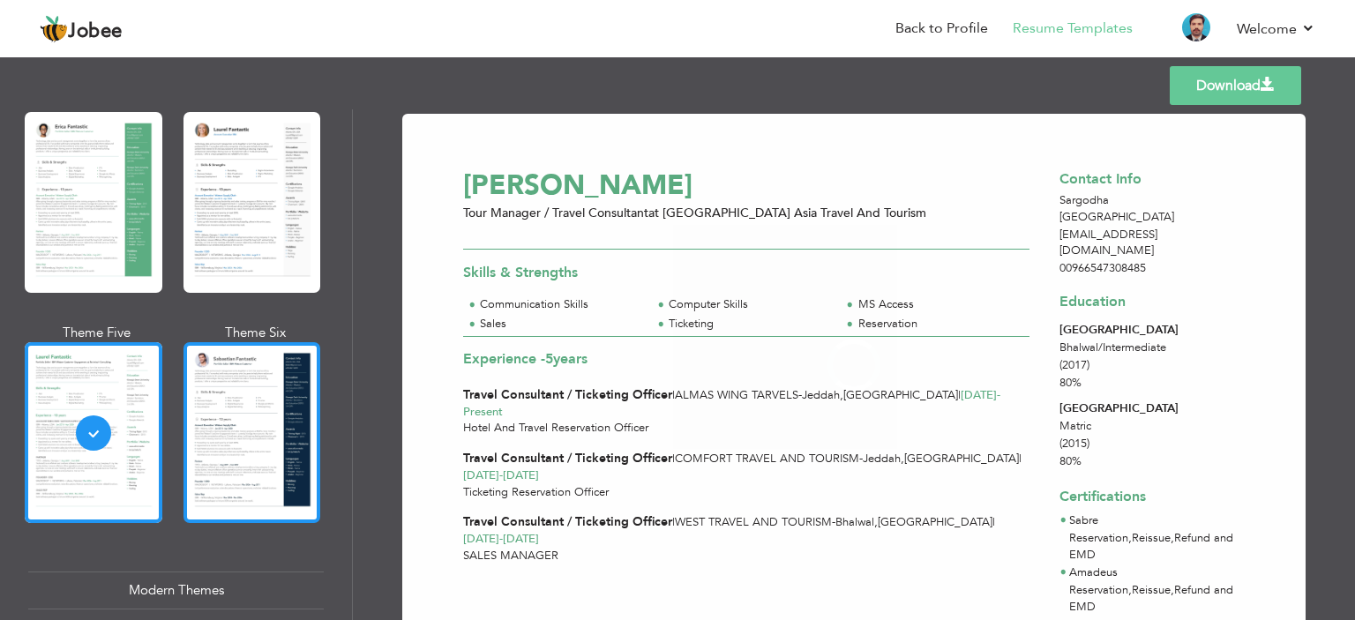
click at [217, 409] on div at bounding box center [253, 432] width 138 height 181
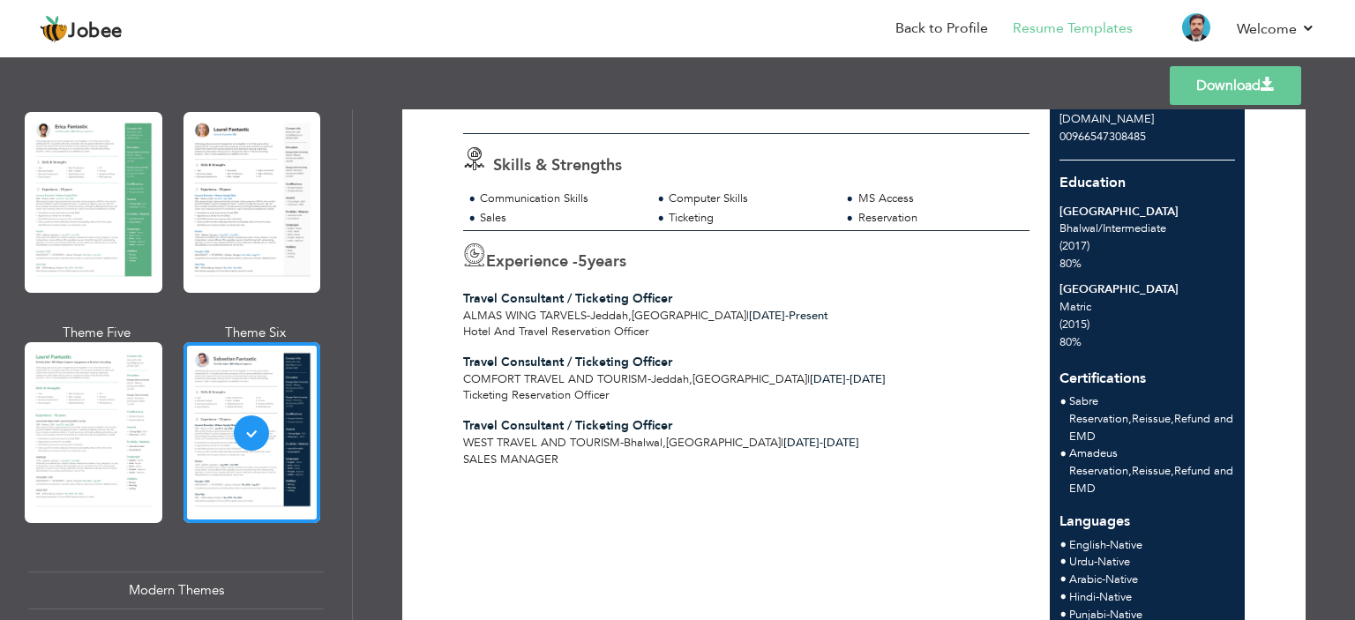
scroll to position [0, 0]
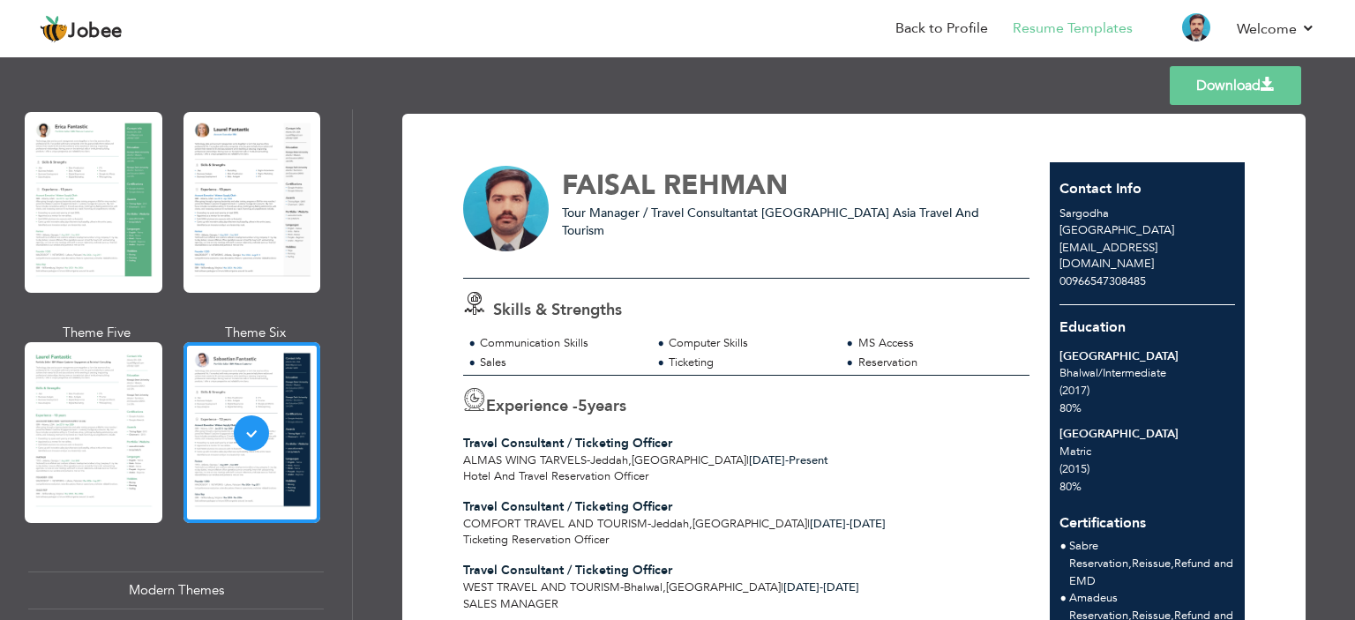
click at [719, 211] on span "Tour Manager / Travel Consultant" at bounding box center [654, 213] width 185 height 17
click at [724, 188] on span "REHMAN" at bounding box center [726, 185] width 124 height 37
click at [942, 34] on link "Back to Profile" at bounding box center [942, 29] width 93 height 20
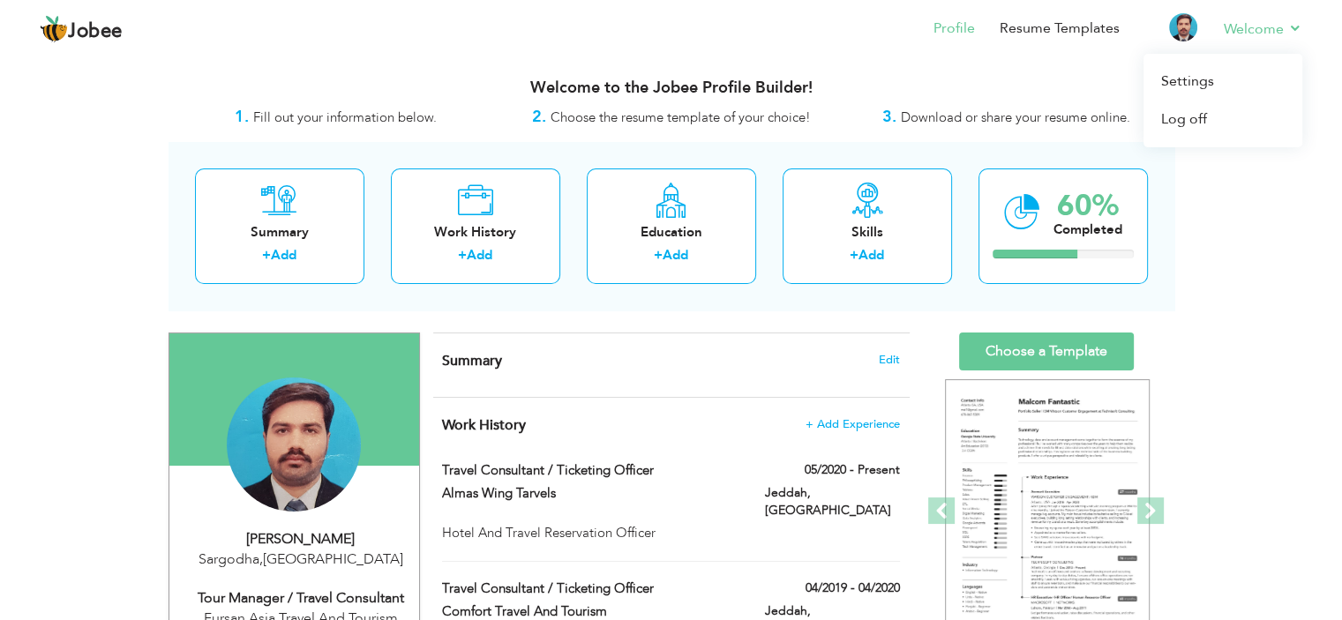
click at [1212, 43] on li "Welcome Settings Log off" at bounding box center [1250, 30] width 103 height 48
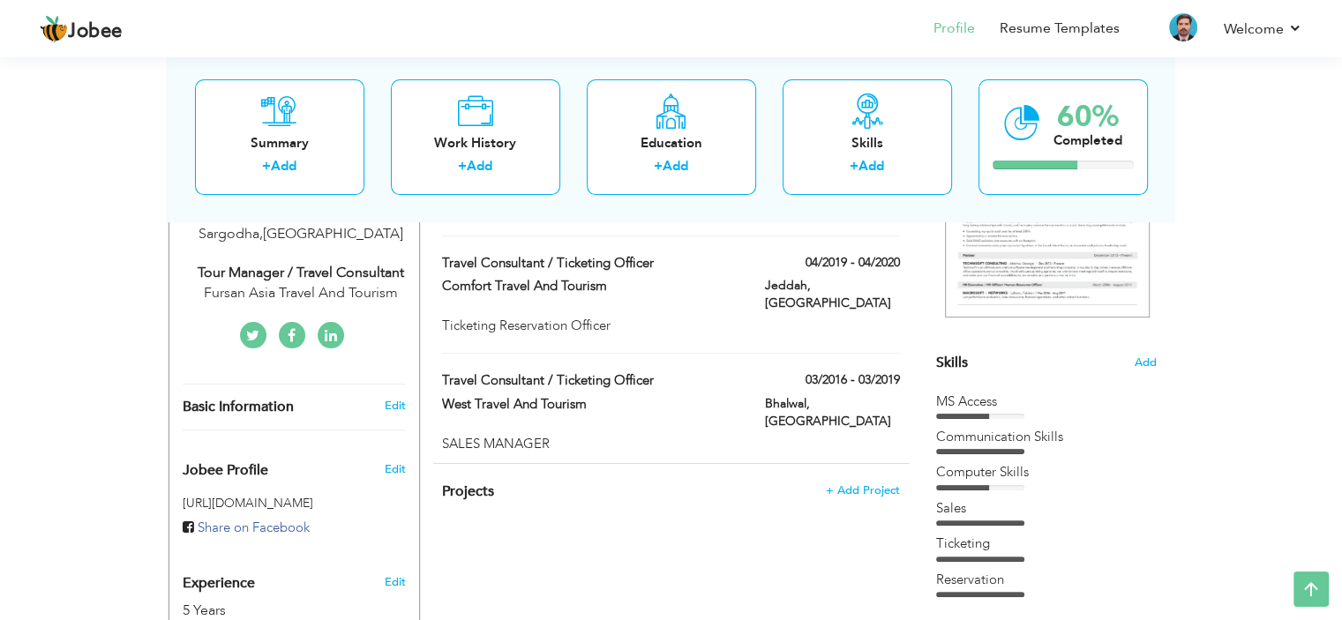
scroll to position [176, 0]
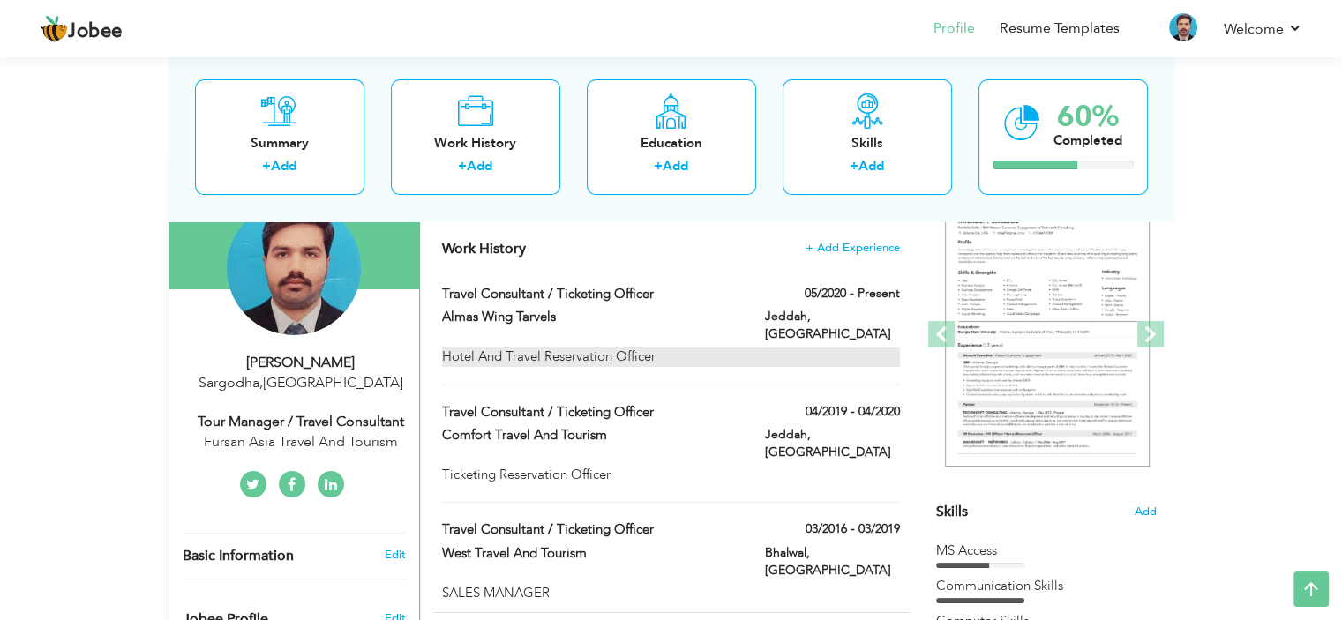
drag, startPoint x: 939, startPoint y: 329, endPoint x: 882, endPoint y: 331, distance: 56.5
click at [939, 331] on span at bounding box center [941, 334] width 26 height 26
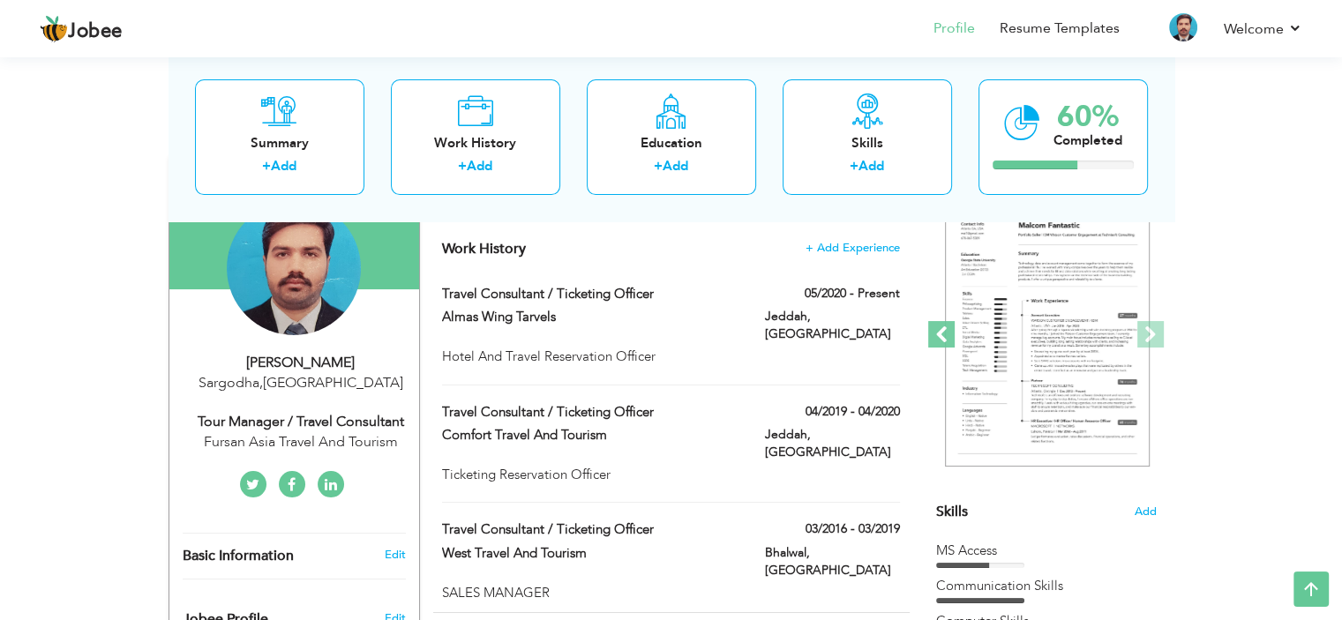
click at [939, 331] on span at bounding box center [941, 334] width 26 height 26
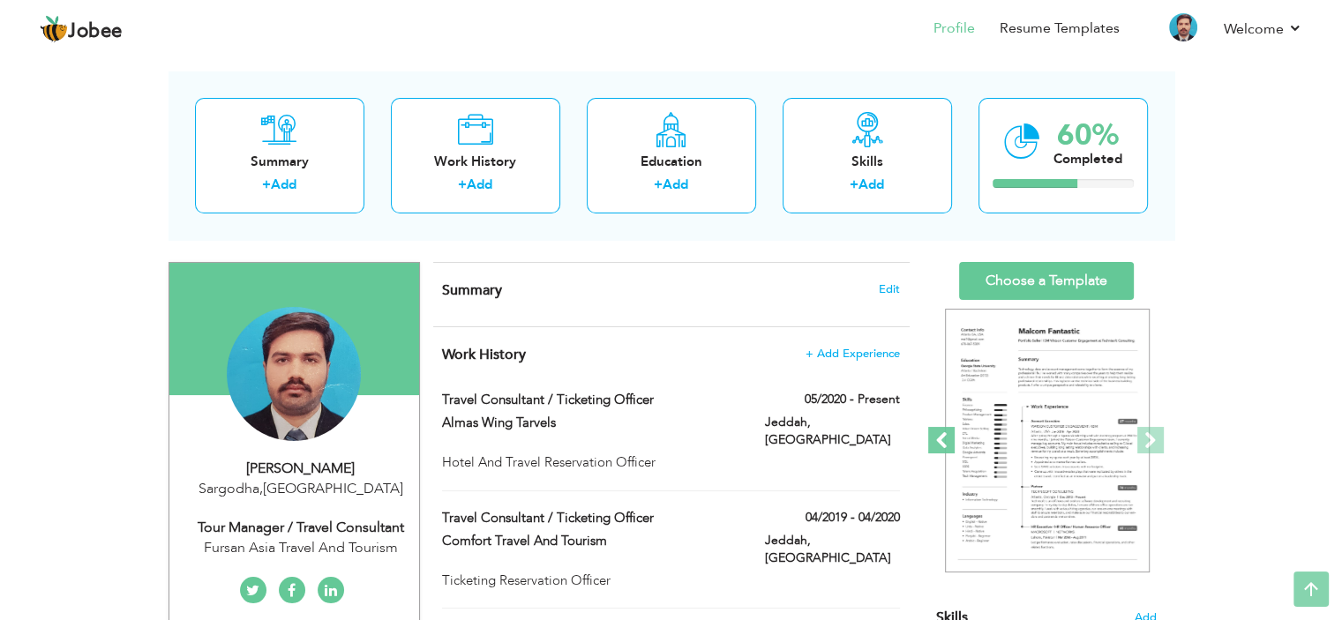
scroll to position [0, 0]
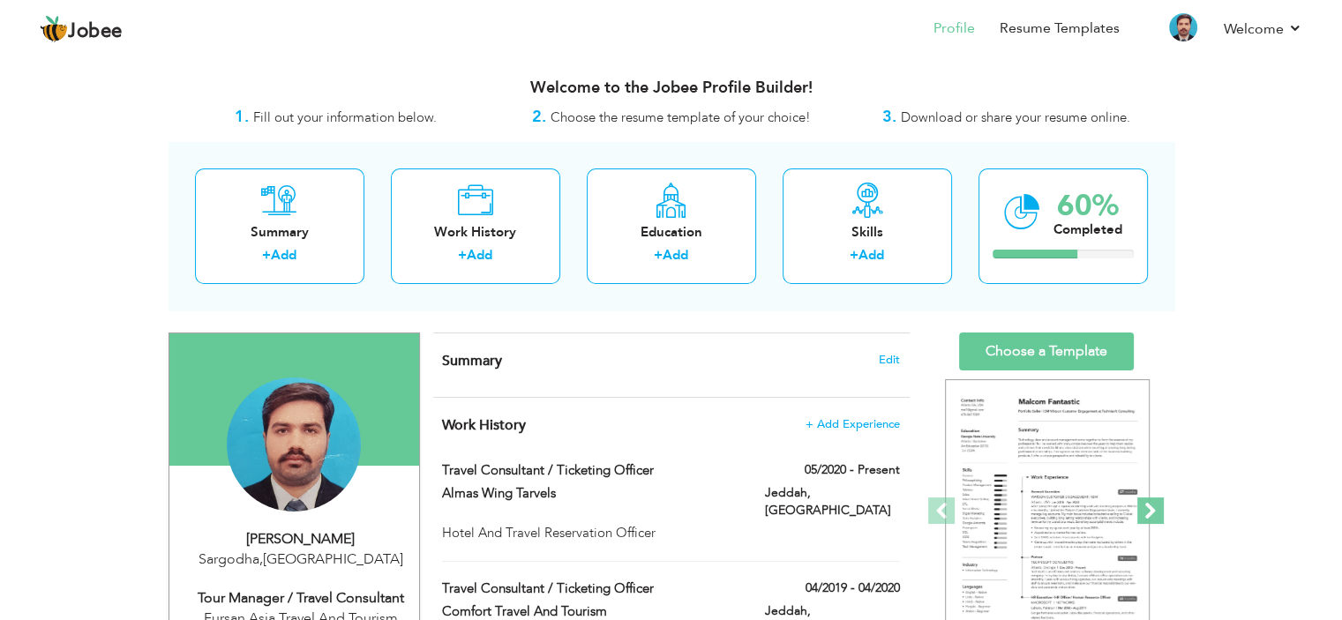
click at [1146, 504] on span at bounding box center [1150, 511] width 26 height 26
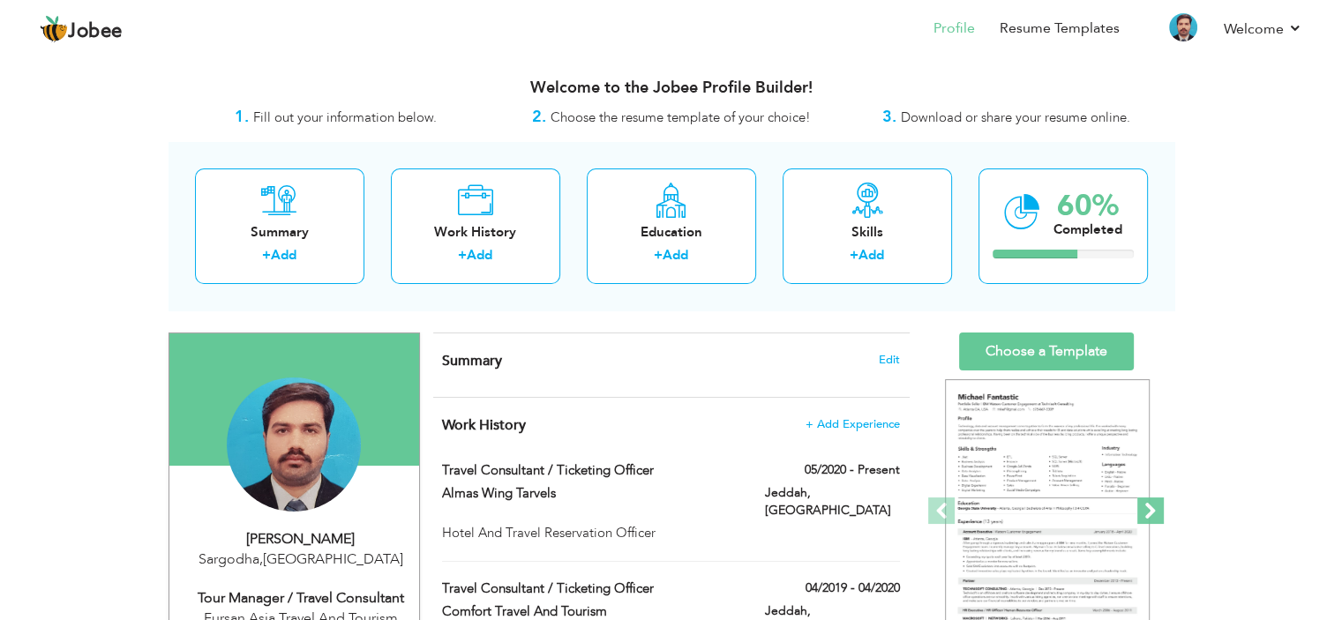
click at [1146, 504] on span at bounding box center [1150, 511] width 26 height 26
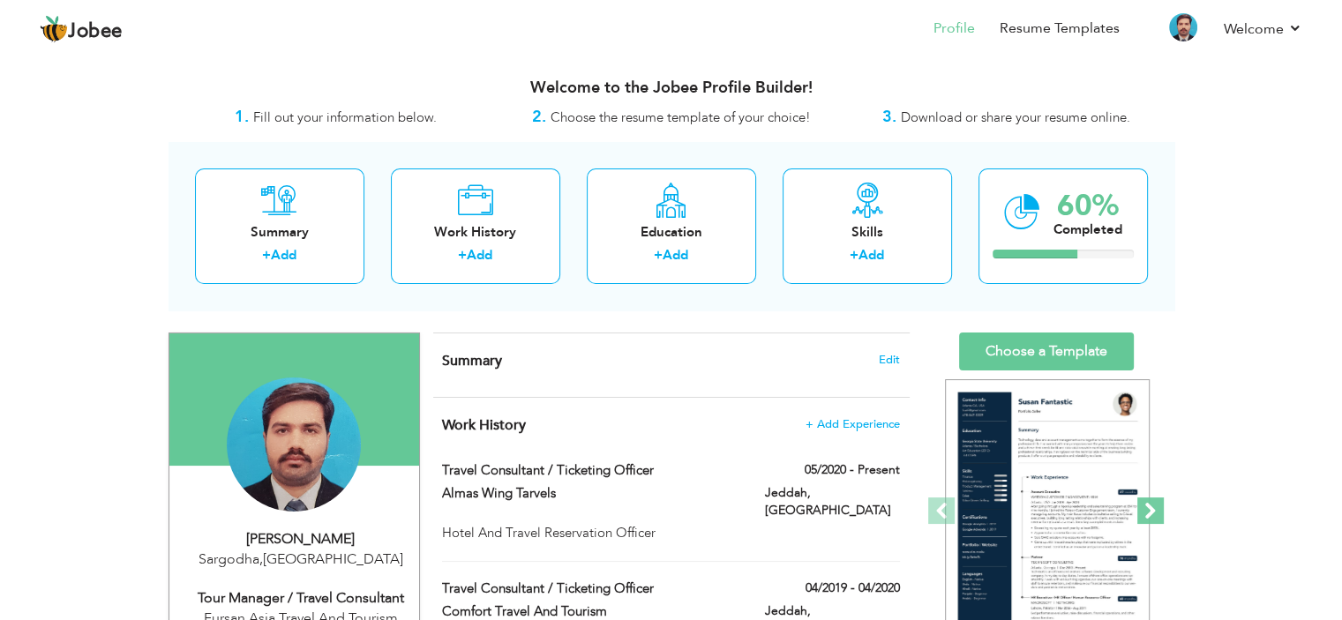
click at [1146, 504] on span at bounding box center [1150, 511] width 26 height 26
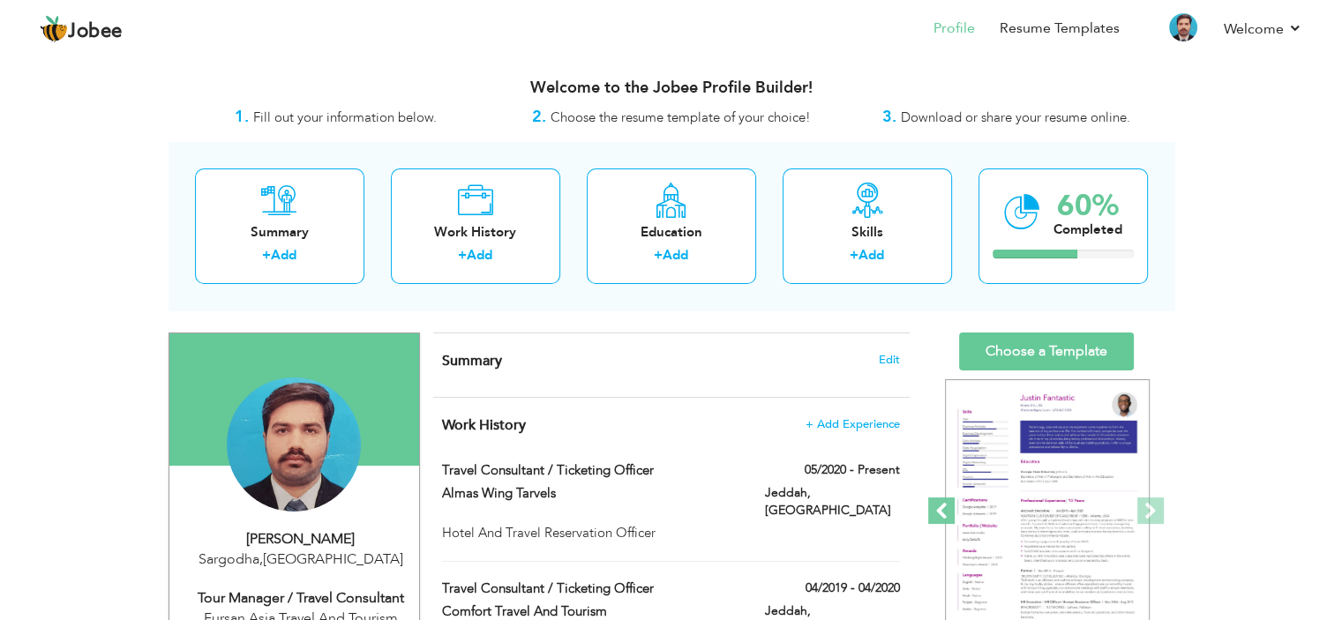
click at [948, 504] on span at bounding box center [941, 511] width 26 height 26
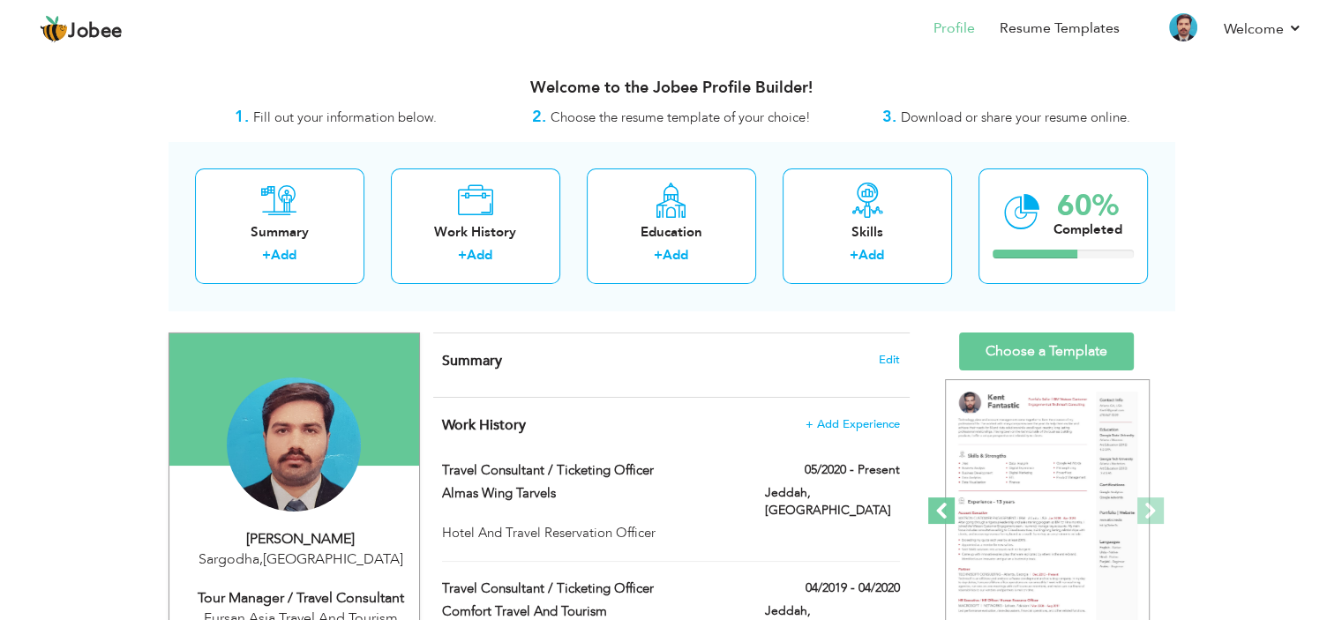
click at [948, 504] on span at bounding box center [941, 511] width 26 height 26
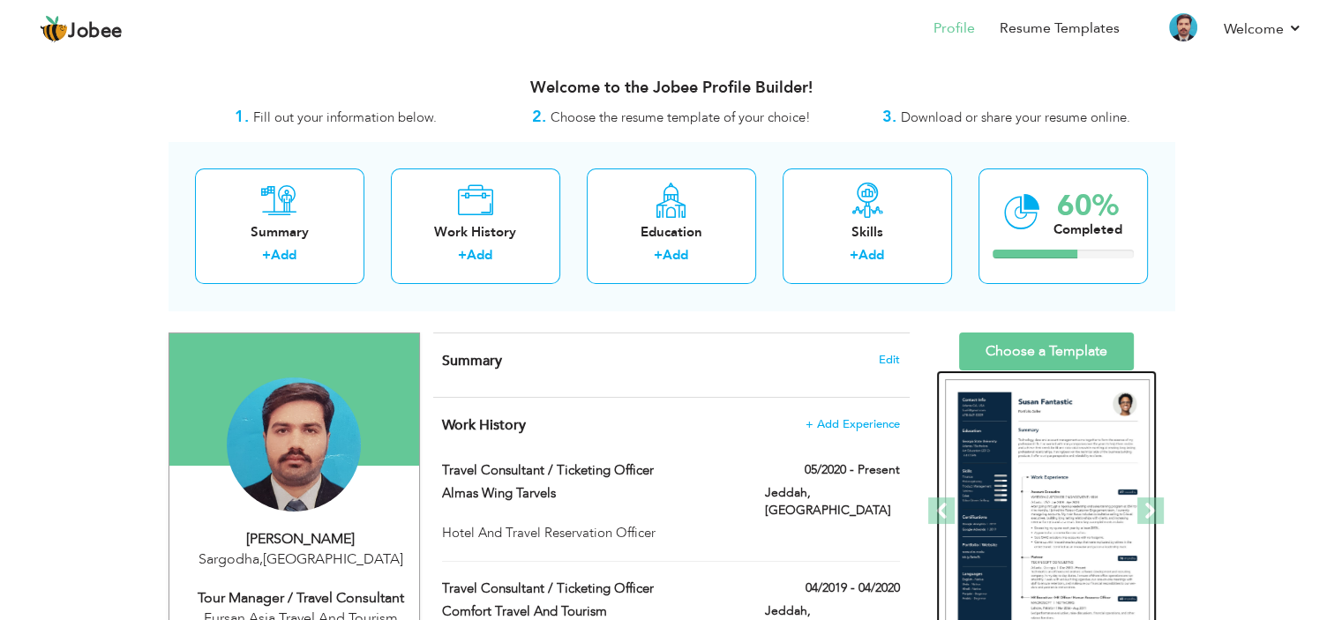
click at [1045, 477] on img at bounding box center [1047, 511] width 205 height 265
